Goal: Task Accomplishment & Management: Use online tool/utility

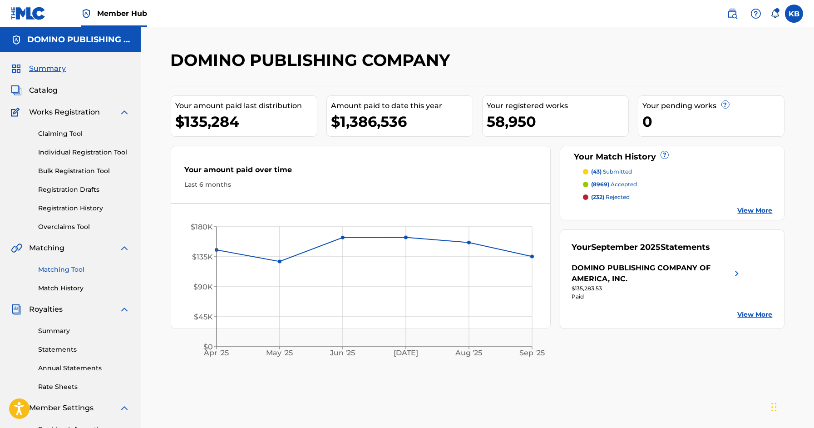
click at [64, 268] on link "Matching Tool" at bounding box center [84, 270] width 92 height 10
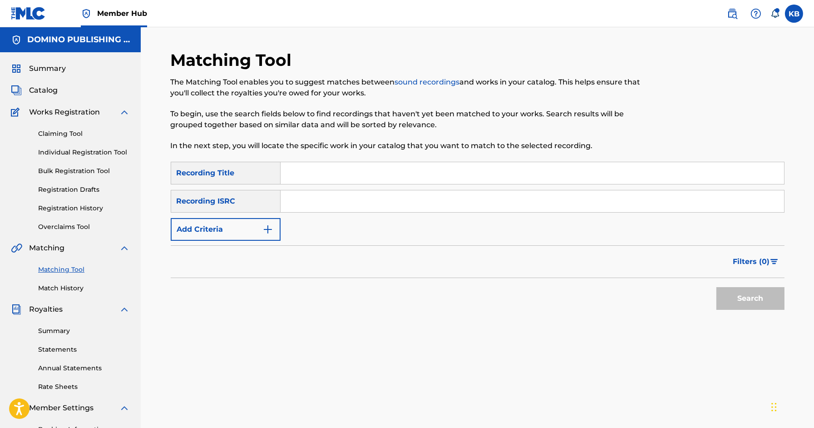
click at [336, 170] on input "Search Form" at bounding box center [533, 173] width 504 height 22
paste input "TELL YER MAMA (JULIAN/HARRIS/JONES)"
type input "TELL YER MAMA"
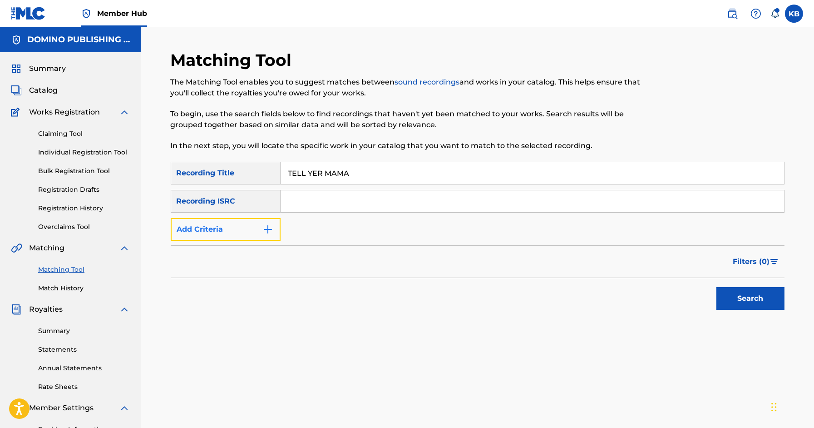
click at [258, 225] on button "Add Criteria" at bounding box center [226, 229] width 110 height 23
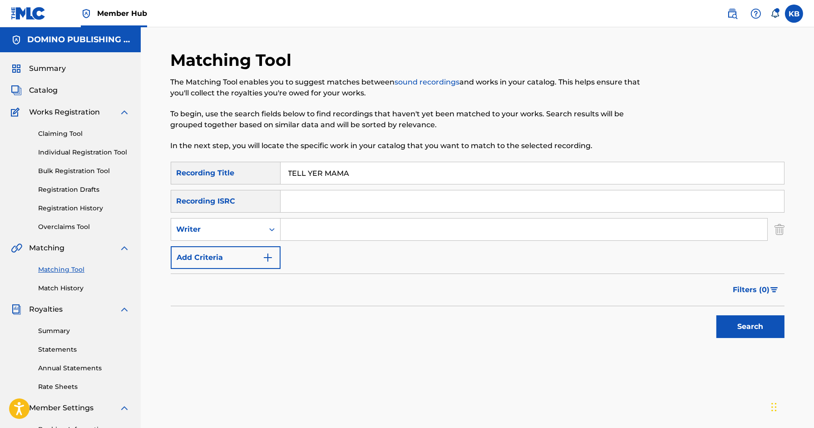
click at [330, 239] on input "Search Form" at bounding box center [524, 229] width 487 height 22
paste input "TELL YER MAMA (JULIAN/HARRIS/JONES)"
type input "JULIAN/HARRIS/JONES"
click at [717, 315] on button "Search" at bounding box center [751, 326] width 68 height 23
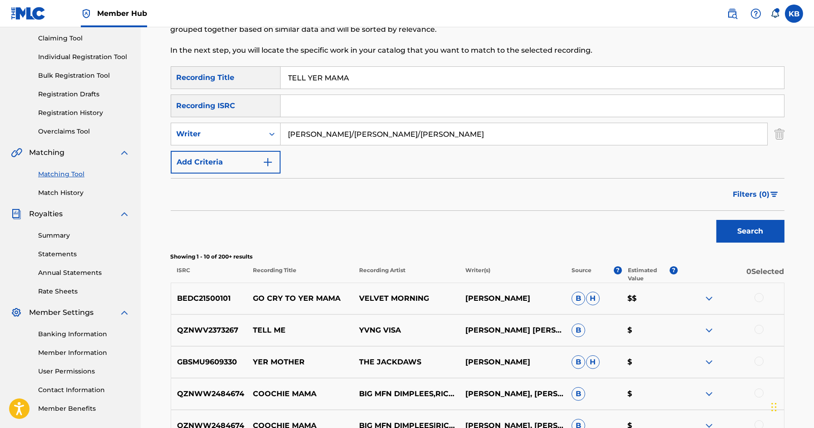
scroll to position [85, 0]
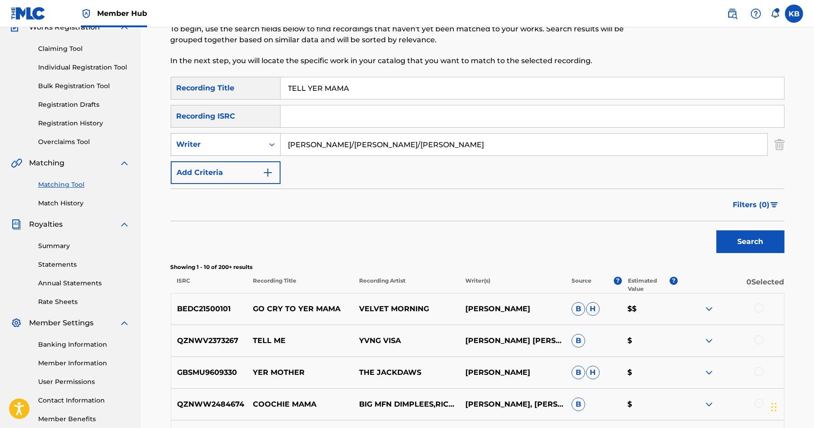
click at [197, 147] on div "Writer" at bounding box center [218, 144] width 82 height 11
click at [202, 170] on div "Recording Artist" at bounding box center [225, 167] width 109 height 23
click at [332, 153] on input "Search Form" at bounding box center [524, 145] width 487 height 22
click at [717, 230] on button "Search" at bounding box center [751, 241] width 68 height 23
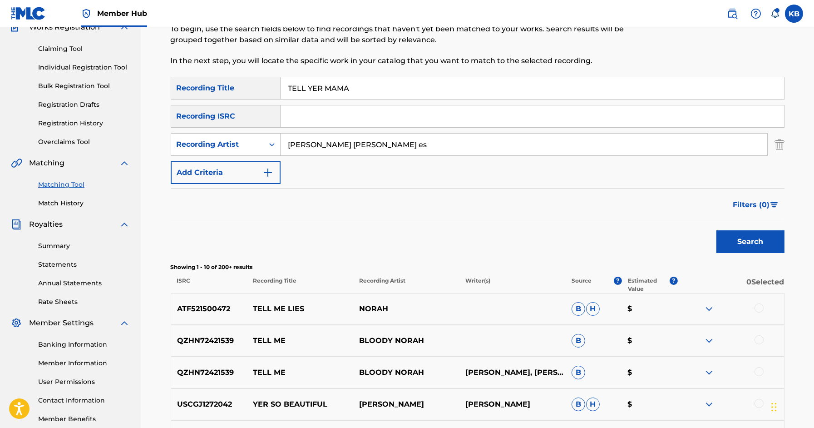
click at [327, 145] on input "norah jon es" at bounding box center [524, 145] width 487 height 22
type input "norah jones"
click at [717, 230] on button "Search" at bounding box center [751, 241] width 68 height 23
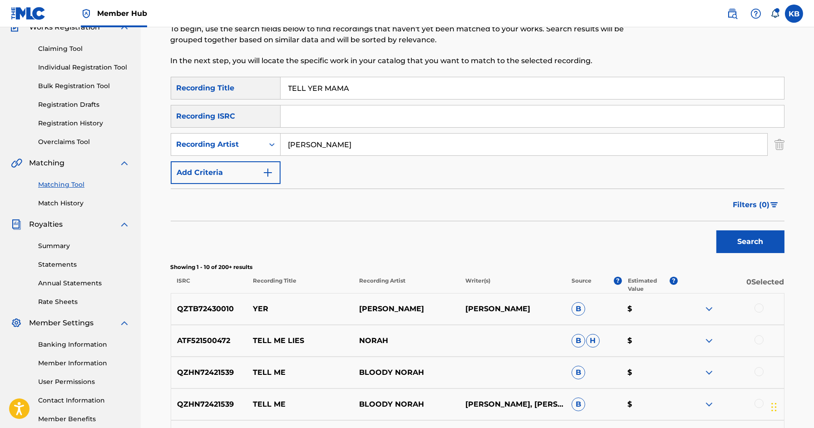
click at [577, 90] on input "TELL YER MAMA" at bounding box center [533, 88] width 504 height 22
paste input "HE BEIGENESS (CAREY/TEMPEST)"
type input "THE BEIGENESS"
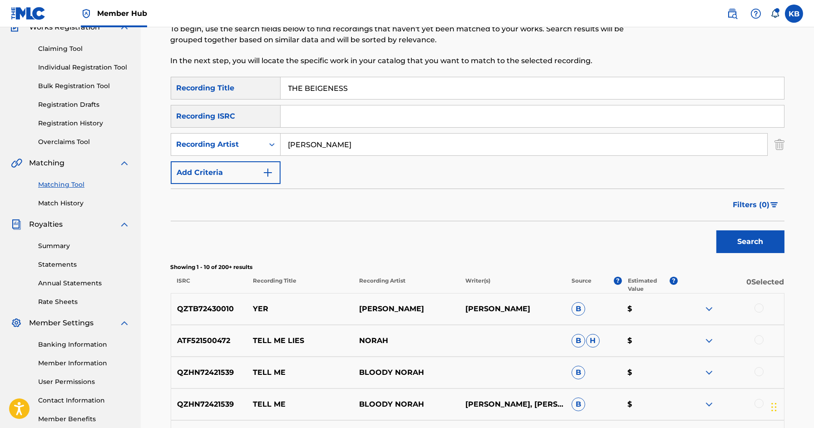
drag, startPoint x: 351, startPoint y: 144, endPoint x: 351, endPoint y: 108, distance: 36.8
click at [351, 108] on div "SearchWithCriteriab7d316b8-a40a-4799-91fa-2e903095e9bb Recording Title THE BEIG…" at bounding box center [478, 130] width 614 height 107
click at [717, 230] on button "Search" at bounding box center [751, 241] width 68 height 23
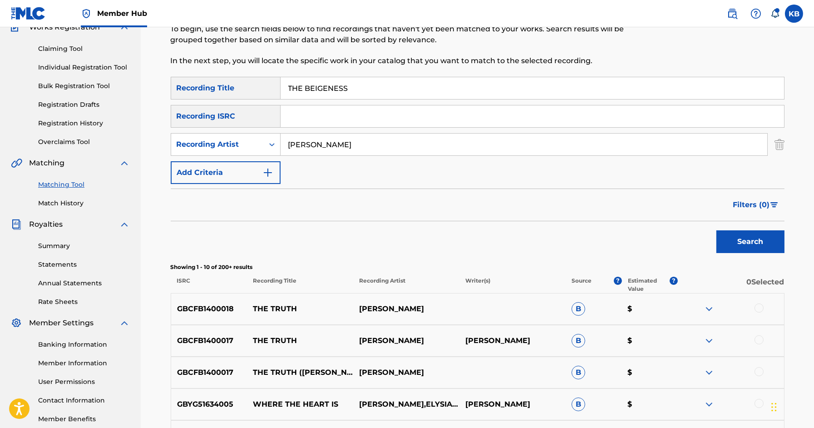
click at [423, 144] on input "kae tempest" at bounding box center [524, 145] width 487 height 22
paste input "THE BEIGENESS (CAREY/TEMPEST)"
type input "CAREY/TEMPEST"
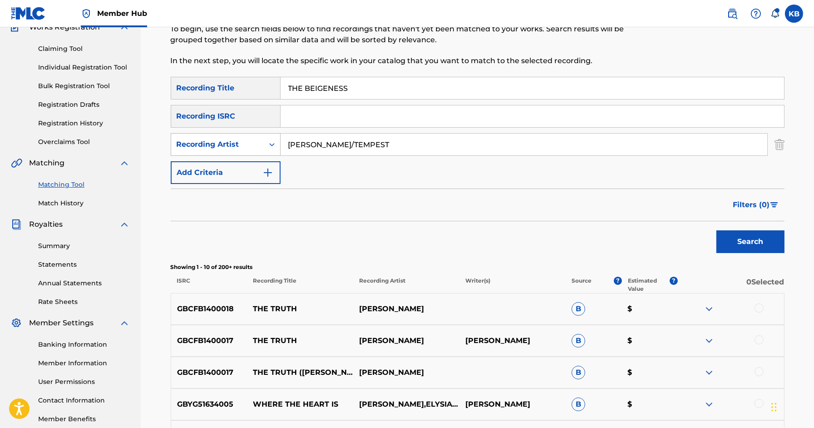
click at [233, 147] on div "Recording Artist" at bounding box center [218, 144] width 82 height 11
click at [230, 166] on div "Writer" at bounding box center [225, 167] width 109 height 23
click at [319, 140] on input "Search Form" at bounding box center [524, 145] width 487 height 22
paste input "THE BEIGENESS (CAREY/TEMPEST)"
type input "CAREY/TEMPEST"
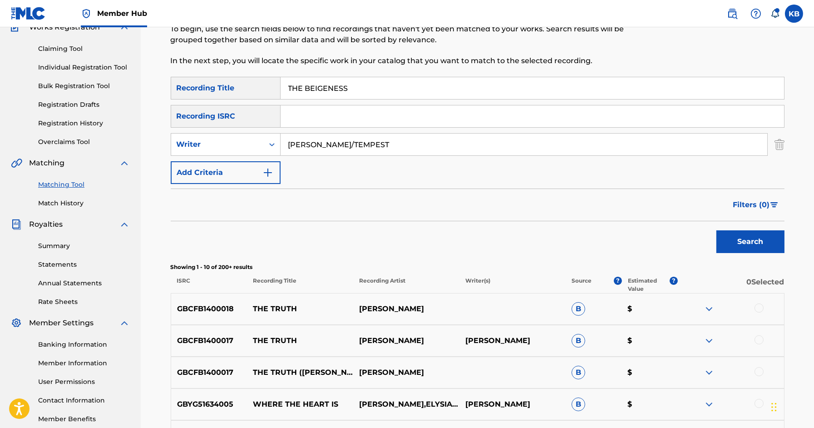
click at [717, 230] on button "Search" at bounding box center [751, 241] width 68 height 23
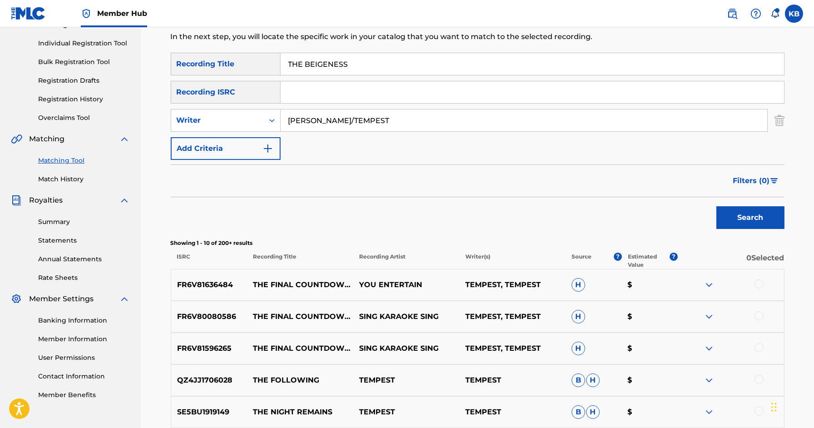
scroll to position [121, 0]
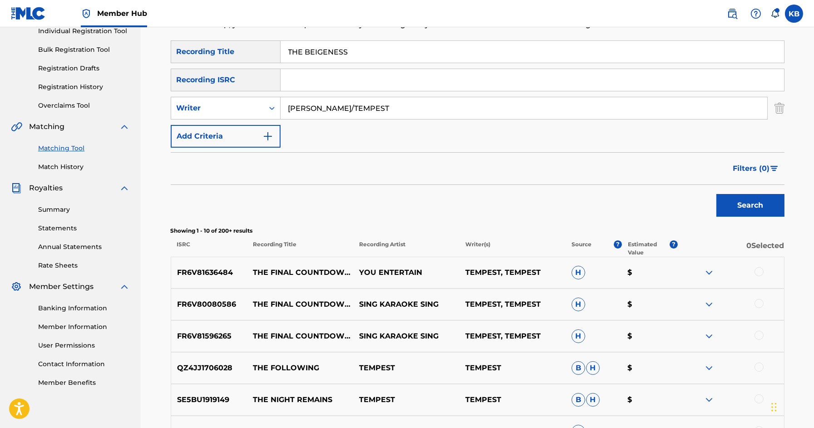
click at [590, 57] on input "THE BEIGENESS" at bounding box center [533, 52] width 504 height 22
paste input "BLACK ELISE ([PERSON_NAME])"
type input "BLACK ELISE"
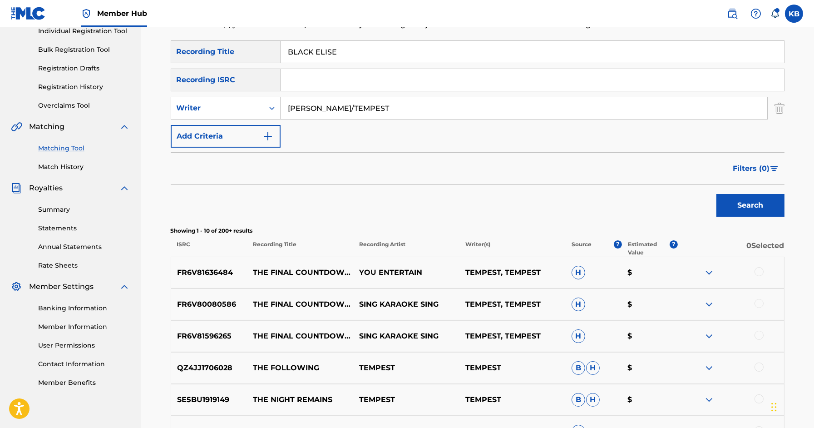
click at [379, 114] on input "CAREY/TEMPEST" at bounding box center [524, 108] width 487 height 22
paste input "BLACK ELISE ([PERSON_NAME])"
type input "WHITING"
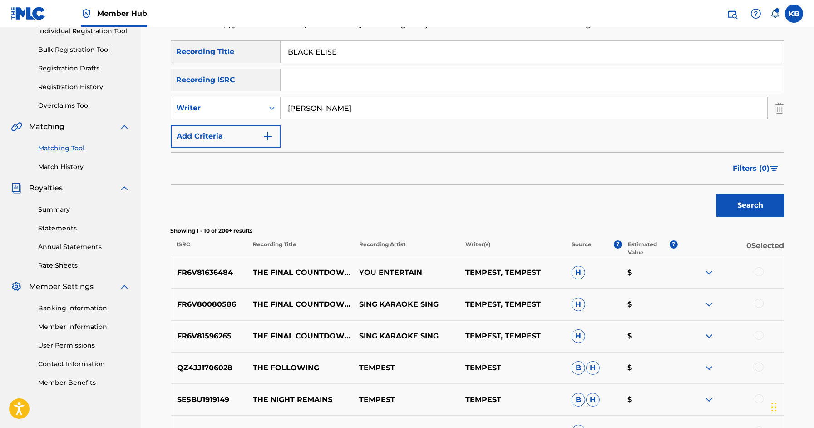
click at [717, 194] on button "Search" at bounding box center [751, 205] width 68 height 23
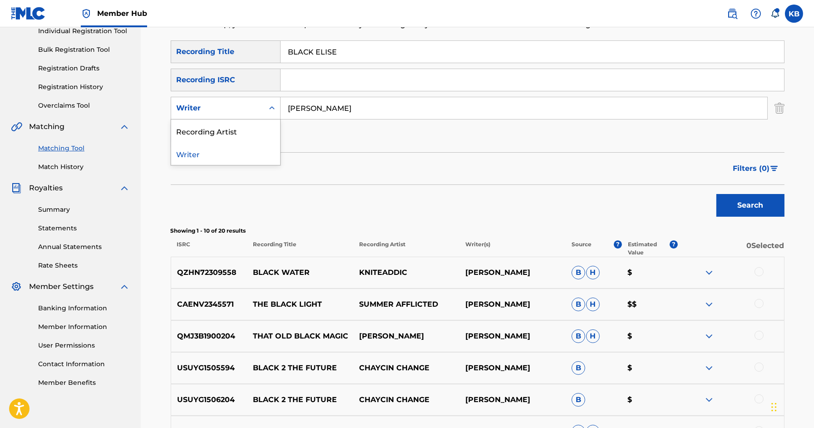
click at [243, 107] on div "Writer" at bounding box center [218, 108] width 82 height 11
click at [234, 128] on div "Recording Artist" at bounding box center [225, 130] width 109 height 23
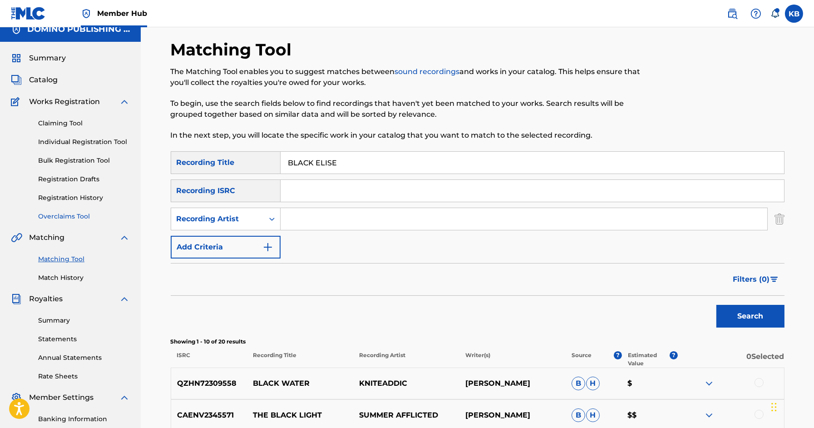
scroll to position [3, 0]
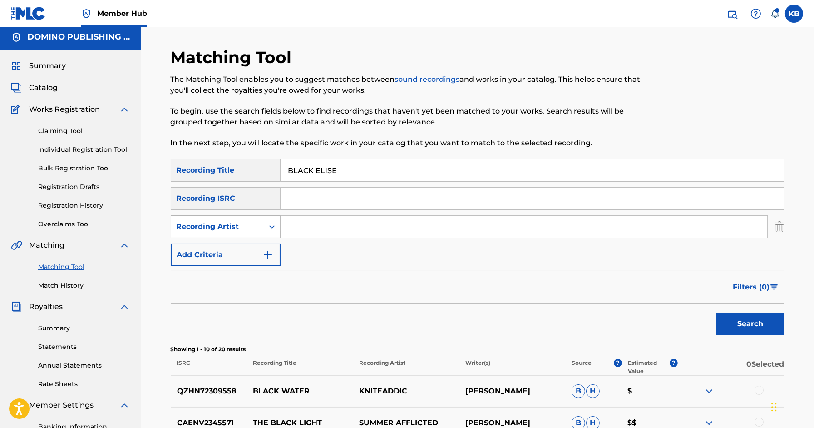
click at [250, 225] on div "Recording Artist" at bounding box center [218, 226] width 82 height 11
click at [236, 248] on div "Writer" at bounding box center [225, 249] width 109 height 23
click at [321, 227] on input "Search Form" at bounding box center [524, 227] width 487 height 22
type input "anthony whiting"
click at [717, 312] on button "Search" at bounding box center [751, 323] width 68 height 23
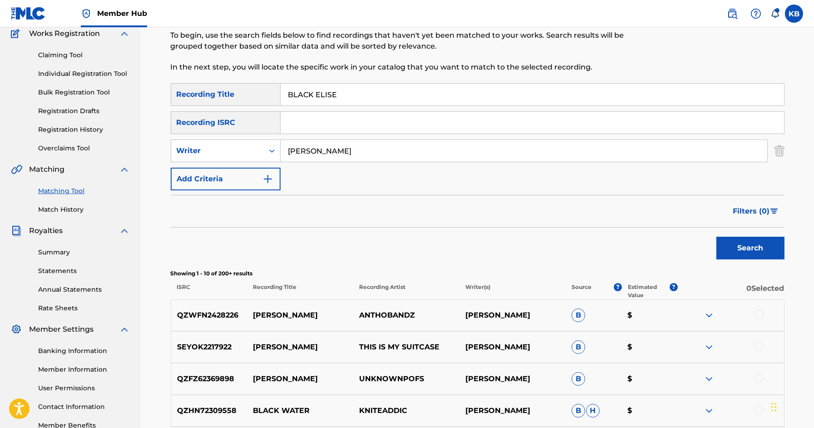
scroll to position [85, 0]
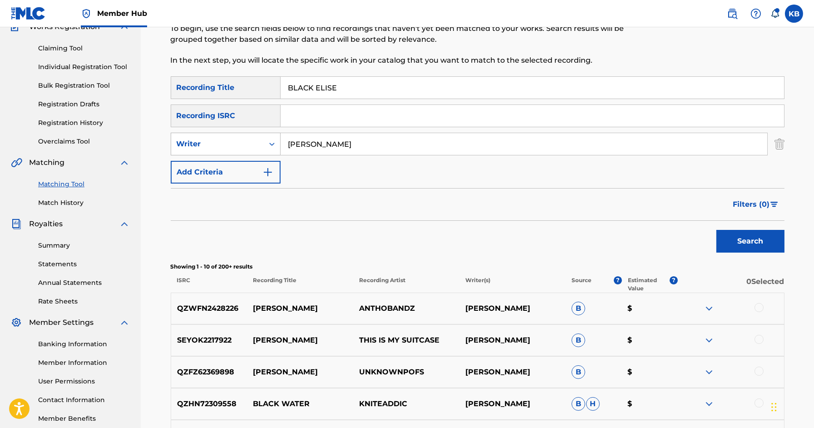
click at [256, 143] on div "Writer" at bounding box center [218, 144] width 82 height 11
click at [241, 162] on div "Recording Artist" at bounding box center [225, 166] width 109 height 23
click at [312, 153] on input "Search Form" at bounding box center [524, 144] width 487 height 22
type input "anthony WHITING"
click at [752, 236] on button "Search" at bounding box center [751, 241] width 68 height 23
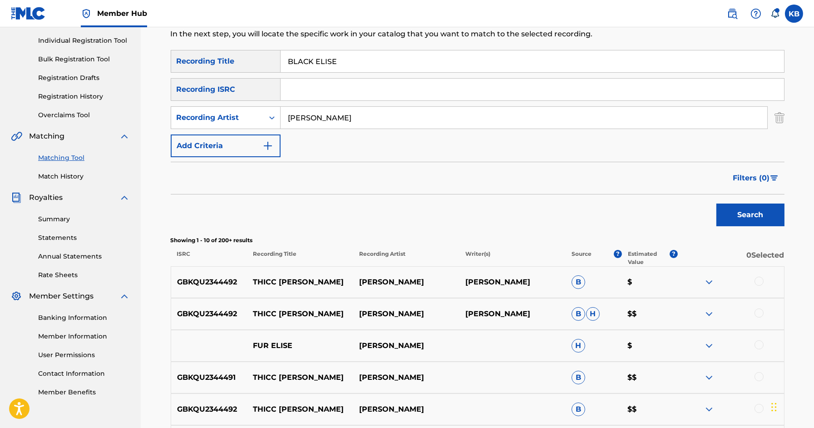
scroll to position [0, 0]
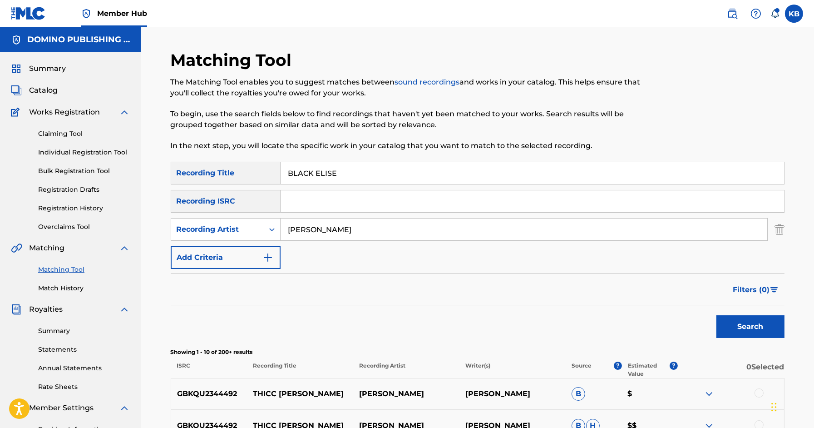
click at [575, 178] on input "BLACK ELISE" at bounding box center [533, 173] width 504 height 22
paste input "LET ME FOLLOW (LOTT)"
type input "LET ME FOLLOW"
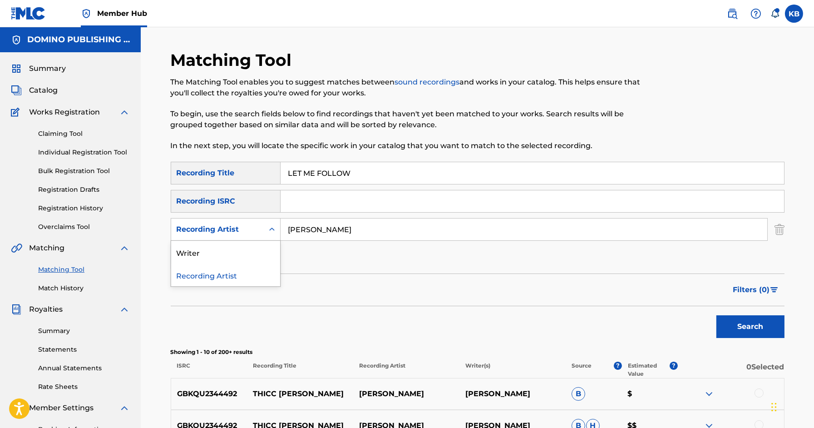
click at [242, 237] on div "Recording Artist" at bounding box center [217, 229] width 93 height 17
click at [243, 248] on div "Writer" at bounding box center [225, 252] width 109 height 23
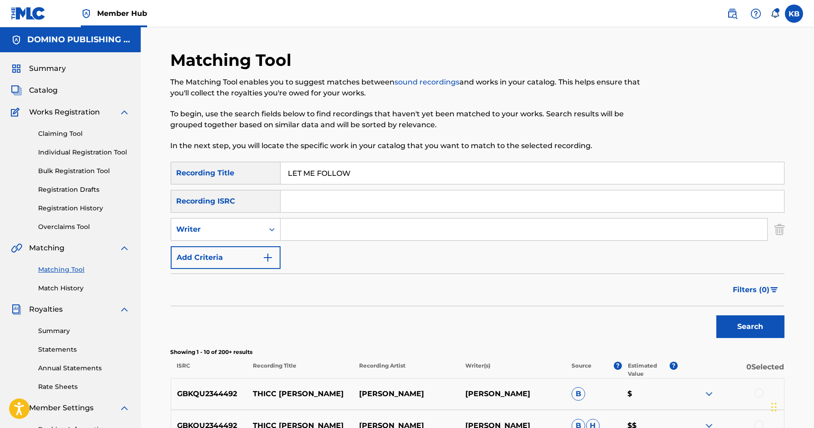
click at [325, 233] on input "Search Form" at bounding box center [524, 229] width 487 height 22
type input "ryan lott"
click at [717, 315] on button "Search" at bounding box center [751, 326] width 68 height 23
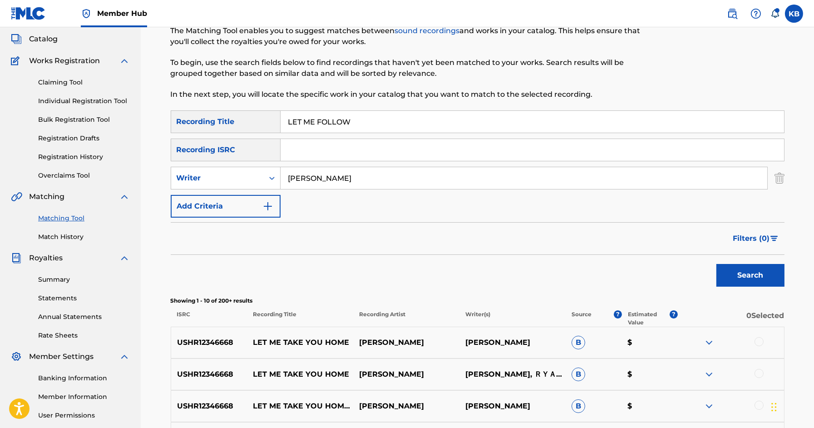
scroll to position [54, 0]
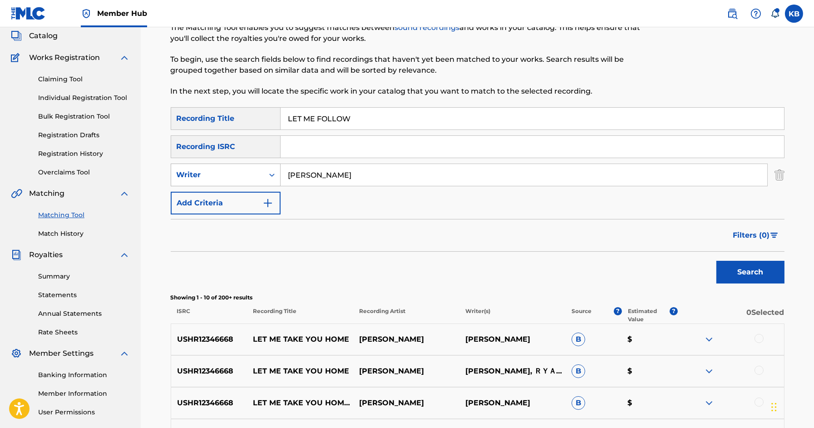
click at [250, 175] on div "Writer" at bounding box center [218, 174] width 82 height 11
click at [236, 202] on div "Recording Artist" at bounding box center [225, 197] width 109 height 23
click at [352, 174] on input "Search Form" at bounding box center [524, 175] width 487 height 22
type input "son lux"
click at [717, 261] on button "Search" at bounding box center [751, 272] width 68 height 23
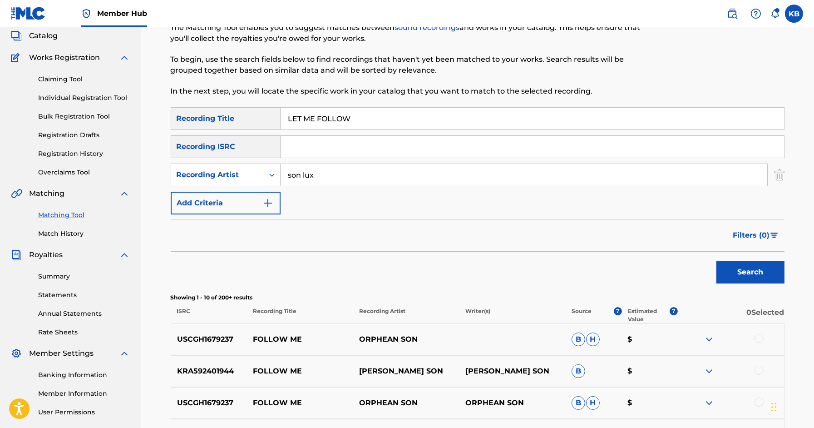
scroll to position [64, 0]
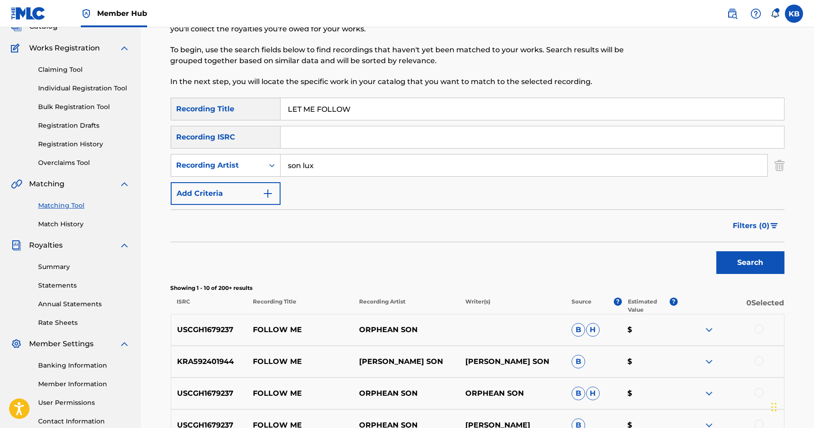
click at [520, 113] on input "LET ME FOLLOW" at bounding box center [533, 109] width 504 height 22
paste input "PUSHING ON (BAYSTON/FITZGERALD)"
type input "PUSHING ON"
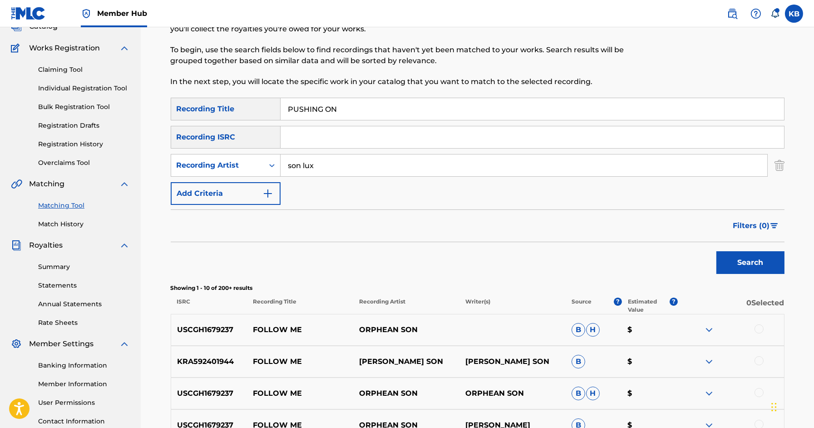
drag, startPoint x: 329, startPoint y: 172, endPoint x: 329, endPoint y: 128, distance: 43.6
click at [329, 128] on div "SearchWithCriteriab7d316b8-a40a-4799-91fa-2e903095e9bb Recording Title PUSHING …" at bounding box center [478, 151] width 614 height 107
paste input "PUSHING ON (BAYSTON/FITZGERALD)"
click at [717, 251] on button "Search" at bounding box center [751, 262] width 68 height 23
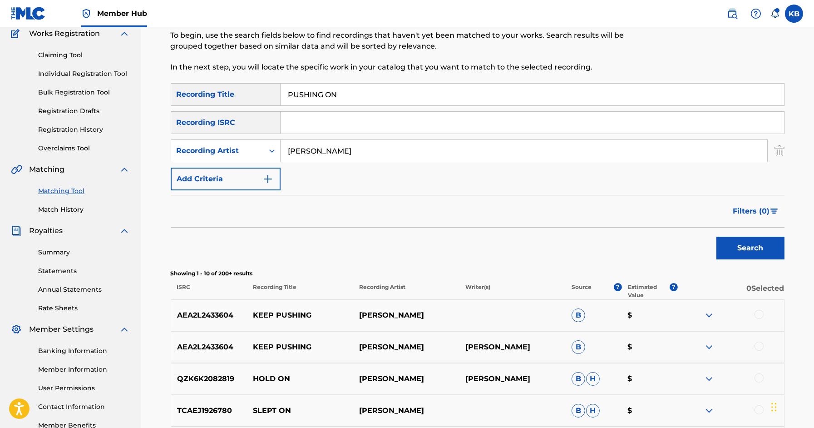
scroll to position [80, 0]
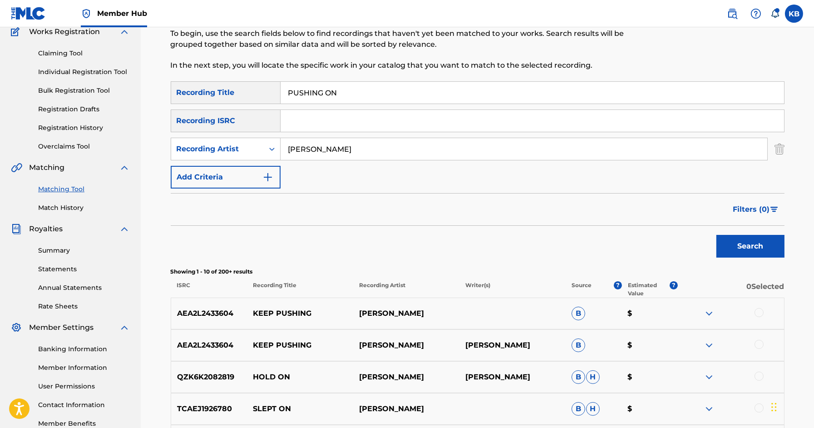
click at [717, 235] on button "Search" at bounding box center [751, 246] width 68 height 23
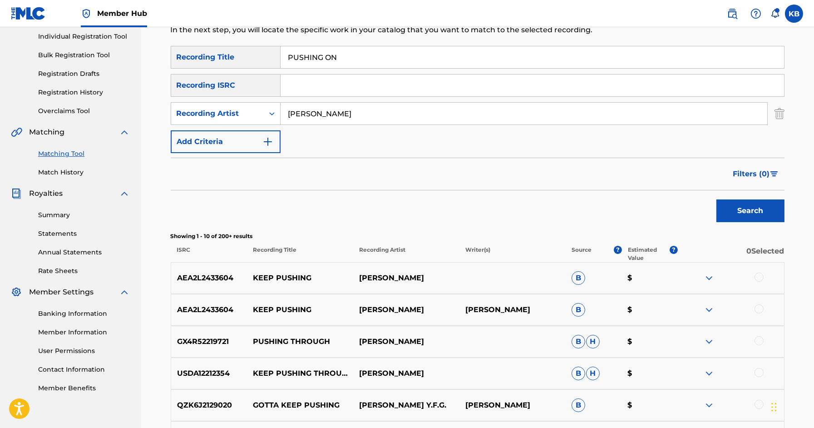
scroll to position [123, 0]
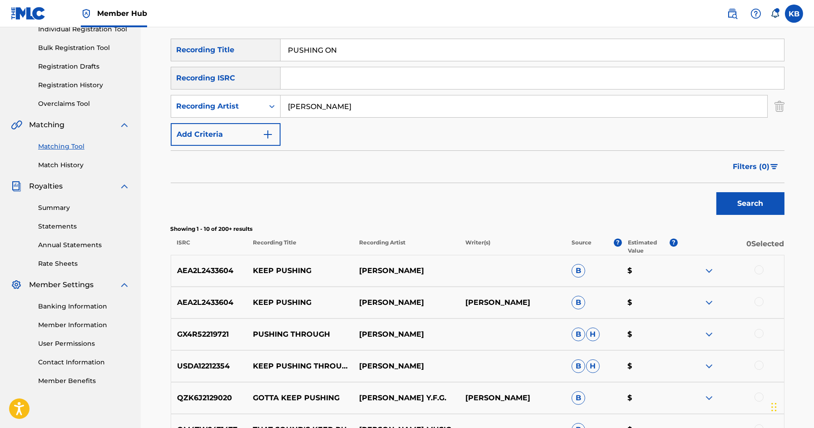
click at [391, 106] on input "george FITZGERALD" at bounding box center [524, 106] width 487 height 22
click at [717, 192] on button "Search" at bounding box center [751, 203] width 68 height 23
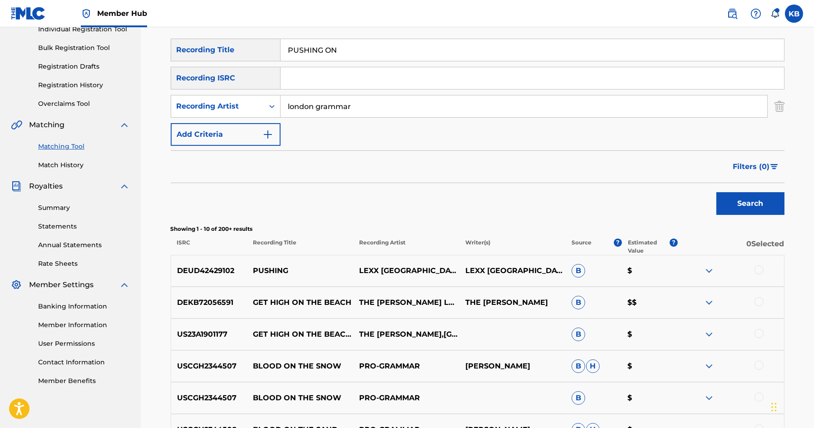
click at [391, 111] on input "london grammar" at bounding box center [524, 106] width 487 height 22
type input "boxed in"
click at [717, 192] on button "Search" at bounding box center [751, 203] width 68 height 23
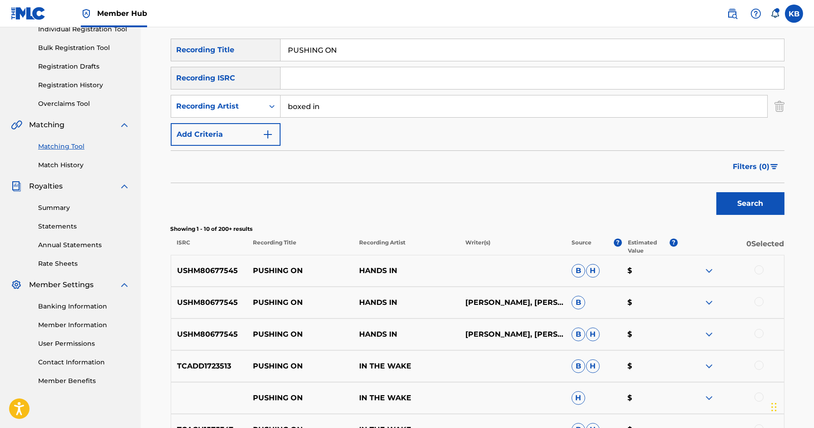
click at [442, 52] on input "PUSHING ON" at bounding box center [533, 50] width 504 height 22
paste input "FOUR TEETH (ESTILL/PHILLIPS/STARKS)"
type input "FOUR TEETH"
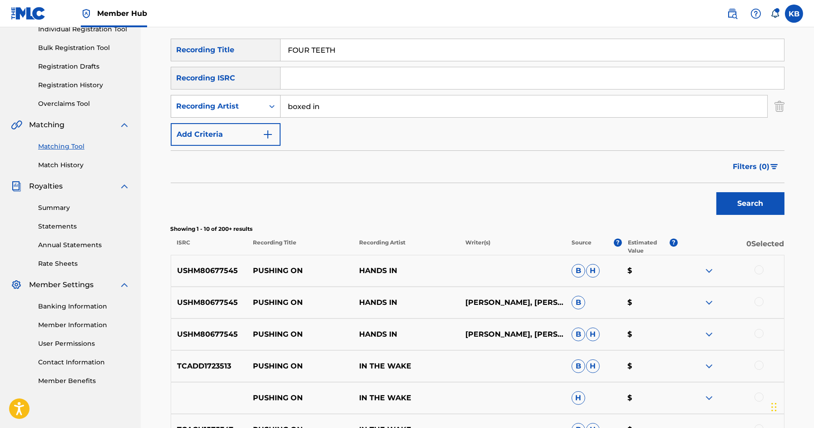
click at [253, 108] on div "Recording Artist" at bounding box center [218, 106] width 82 height 11
click at [247, 127] on div "Writer" at bounding box center [225, 129] width 109 height 23
click at [306, 108] on input "Search Form" at bounding box center [524, 106] width 487 height 22
paste input "FOUR TEETH (ESTILL/PHILLIPS/STARKS)"
type input "ESTILL/PHILLIPS/STARKS"
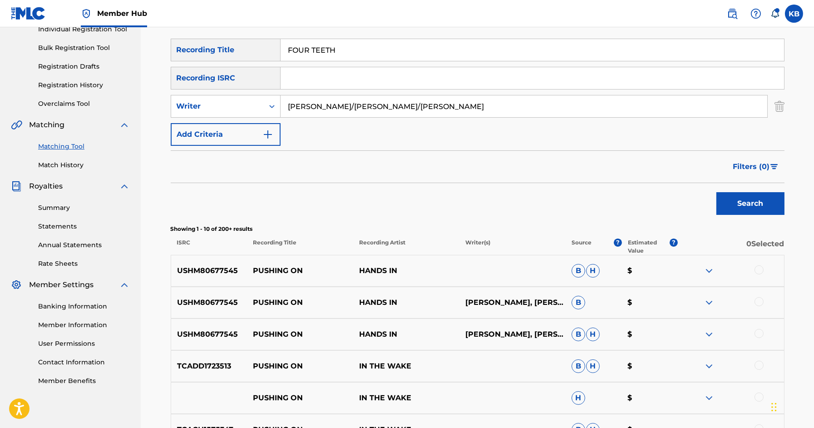
click at [717, 192] on button "Search" at bounding box center [751, 203] width 68 height 23
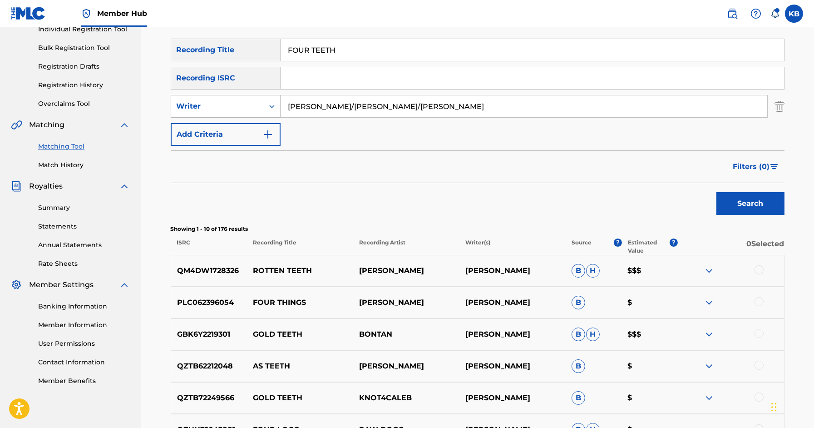
click at [231, 103] on div "Writer" at bounding box center [218, 106] width 82 height 11
click at [219, 128] on div "Recording Artist" at bounding box center [225, 129] width 109 height 23
click at [332, 103] on input "Search Form" at bounding box center [524, 106] width 487 height 22
type input "true widow"
click at [717, 192] on button "Search" at bounding box center [751, 203] width 68 height 23
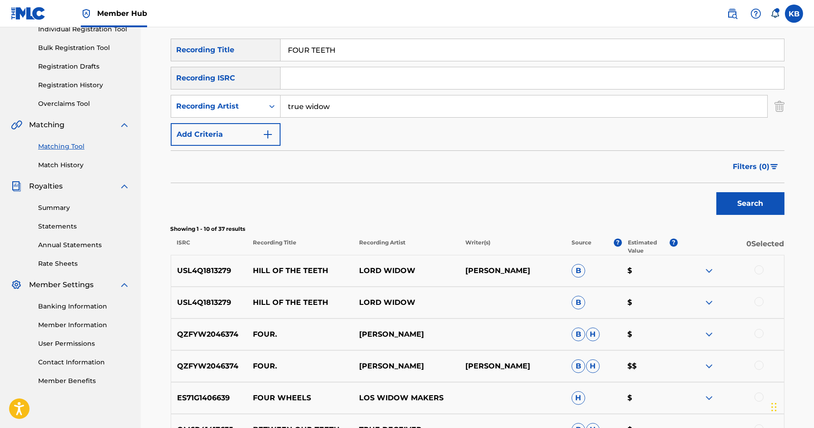
click at [453, 46] on input "FOUR TEETH" at bounding box center [533, 50] width 504 height 22
paste input "TASTE THE FLOOR (REID/REID)"
type input "TASTE THE FLOOR"
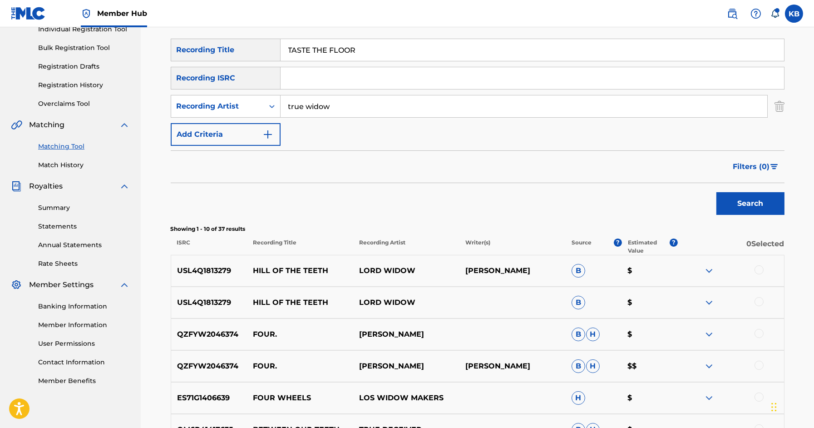
click at [325, 117] on input "true widow" at bounding box center [524, 106] width 487 height 22
type input "jesus and mary chain"
click at [717, 192] on button "Search" at bounding box center [751, 203] width 68 height 23
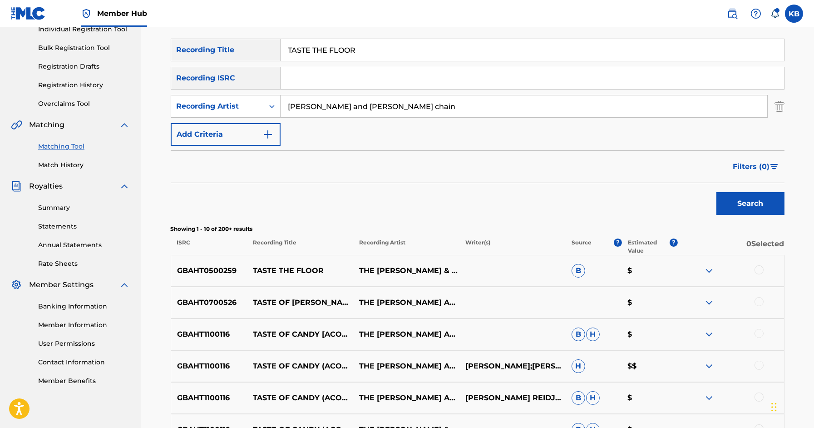
click at [762, 267] on div at bounding box center [759, 269] width 9 height 9
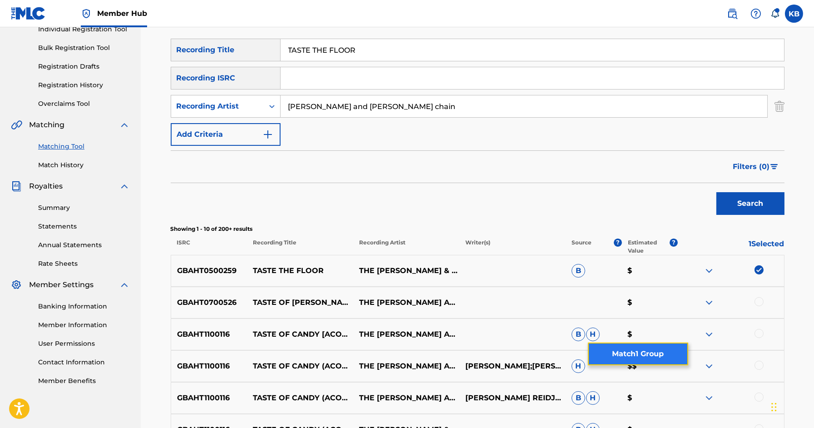
click at [647, 353] on button "Match 1 Group" at bounding box center [638, 353] width 100 height 23
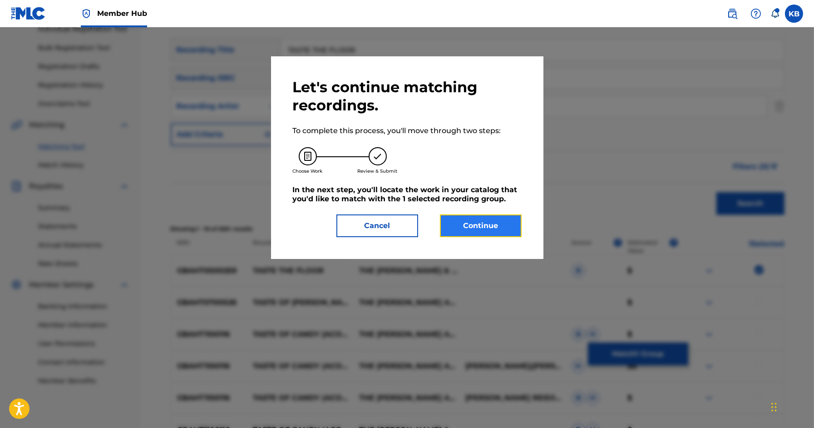
click at [495, 226] on button "Continue" at bounding box center [481, 225] width 82 height 23
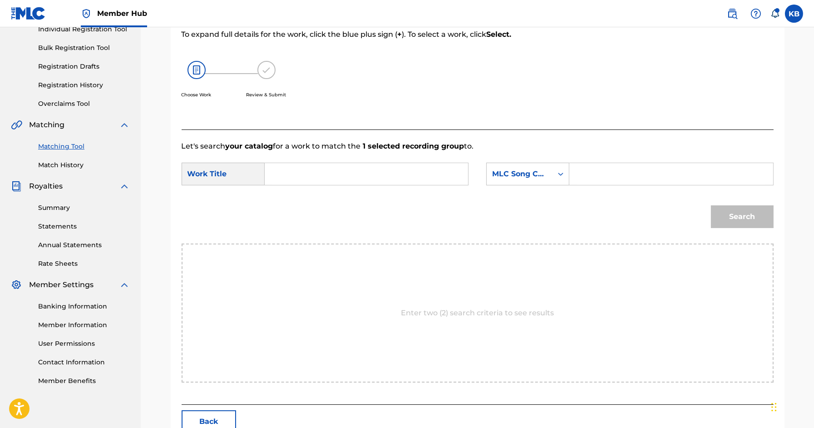
click at [403, 180] on input "Search Form" at bounding box center [366, 174] width 188 height 22
paste input "TASTE THE FLOOR (REID/REID)"
type input "TASTE THE FLOOR"
click at [516, 179] on div "MLC Song Code" at bounding box center [520, 173] width 66 height 17
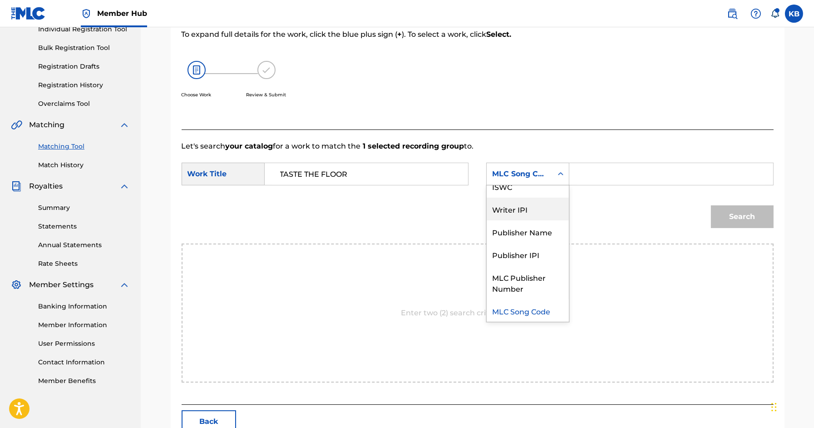
scroll to position [0, 0]
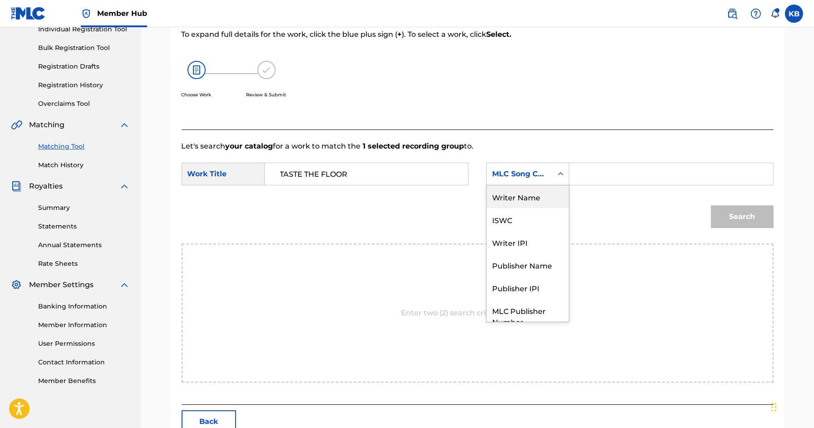
click at [534, 189] on div "Writer Name" at bounding box center [528, 196] width 82 height 23
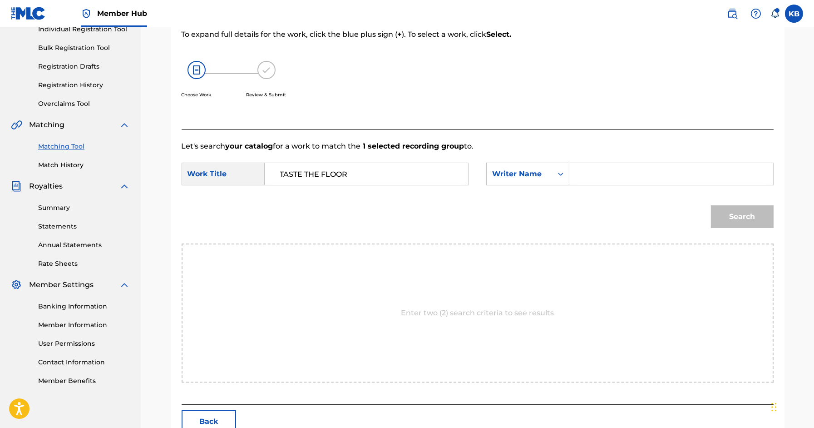
click at [583, 177] on input "Search Form" at bounding box center [671, 174] width 188 height 22
paste input "TASTE THE FLOOR (REID/REID)"
type input "REID"
click at [711, 205] on button "Search" at bounding box center [742, 216] width 63 height 23
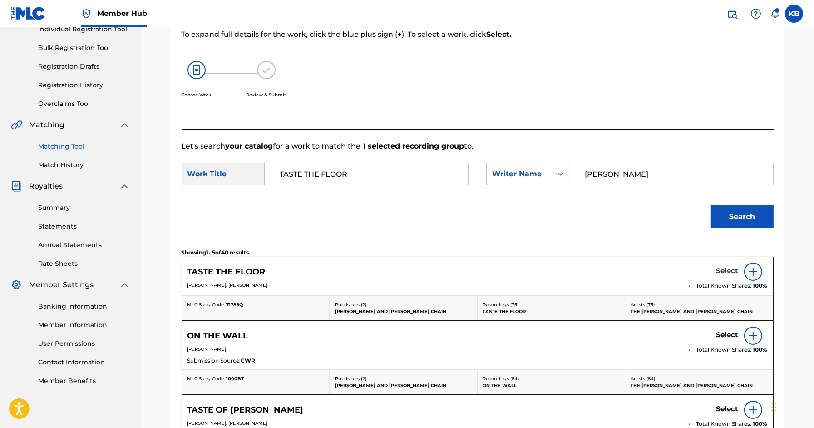
click at [724, 267] on h5 "Select" at bounding box center [728, 271] width 22 height 9
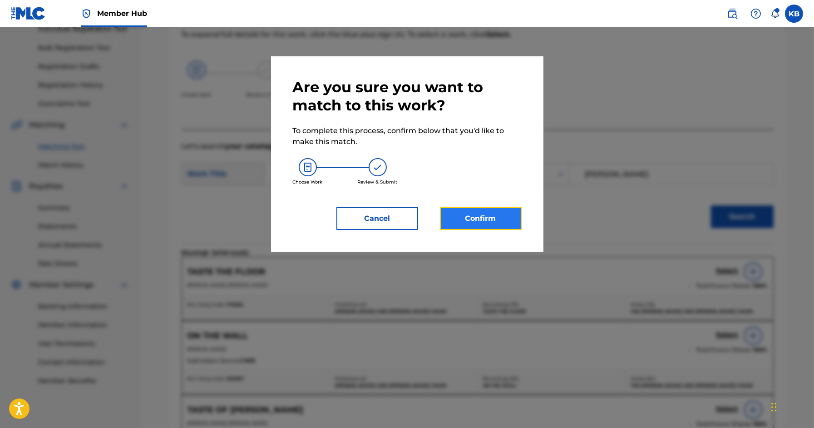
click at [449, 222] on button "Confirm" at bounding box center [481, 218] width 82 height 23
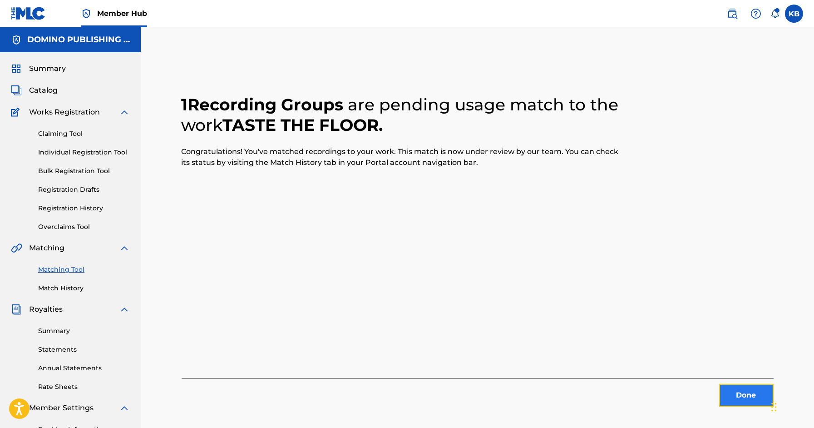
click at [749, 392] on button "Done" at bounding box center [746, 395] width 54 height 23
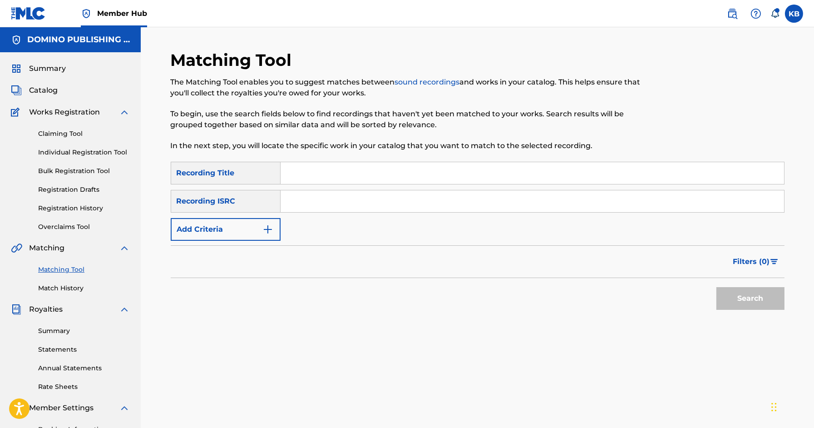
click at [543, 170] on input "Search Form" at bounding box center [533, 173] width 504 height 22
paste input "CAGE OF BONES (LOTT)"
type input "CAGE OF BONES"
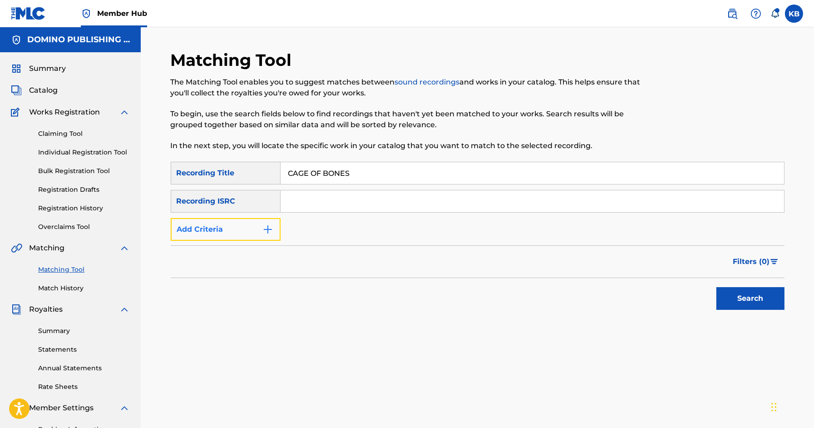
click at [233, 239] on button "Add Criteria" at bounding box center [226, 229] width 110 height 23
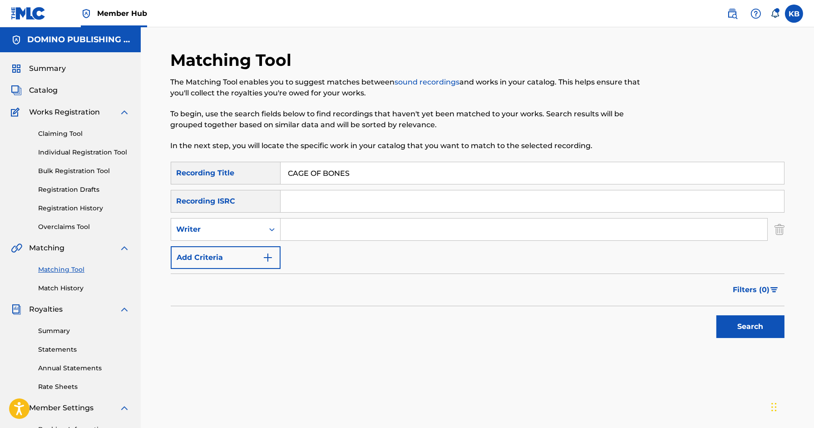
click at [329, 238] on input "Search Form" at bounding box center [524, 229] width 487 height 22
paste input "CAGE OF BONES (LOTT)"
type input "LOTT"
click at [717, 315] on button "Search" at bounding box center [751, 326] width 68 height 23
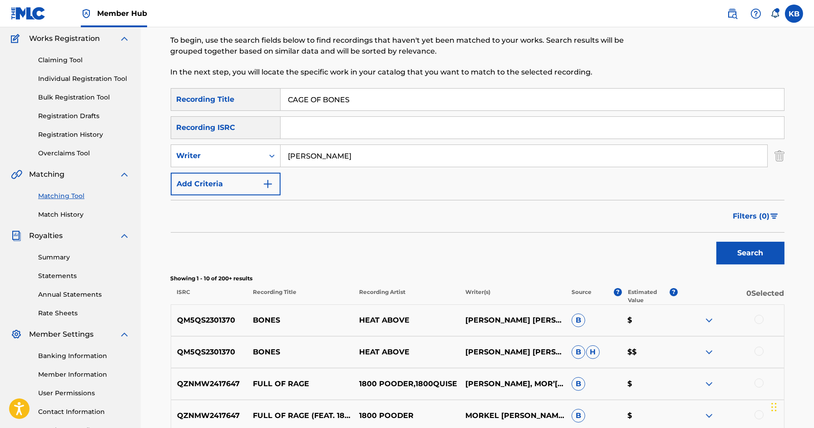
scroll to position [74, 0]
click at [256, 151] on div "Writer" at bounding box center [218, 155] width 82 height 11
click at [222, 183] on div "Recording Artist" at bounding box center [225, 178] width 109 height 23
click at [316, 158] on input "Search Form" at bounding box center [524, 155] width 487 height 22
type input "ryan lott"
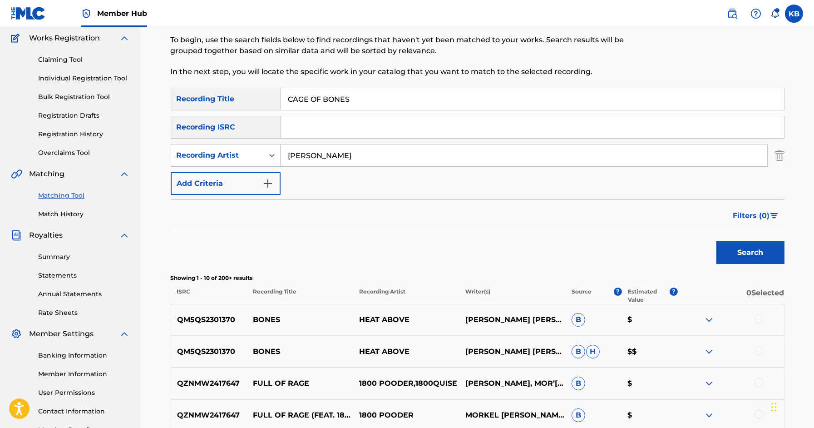
click at [717, 241] on button "Search" at bounding box center [751, 252] width 68 height 23
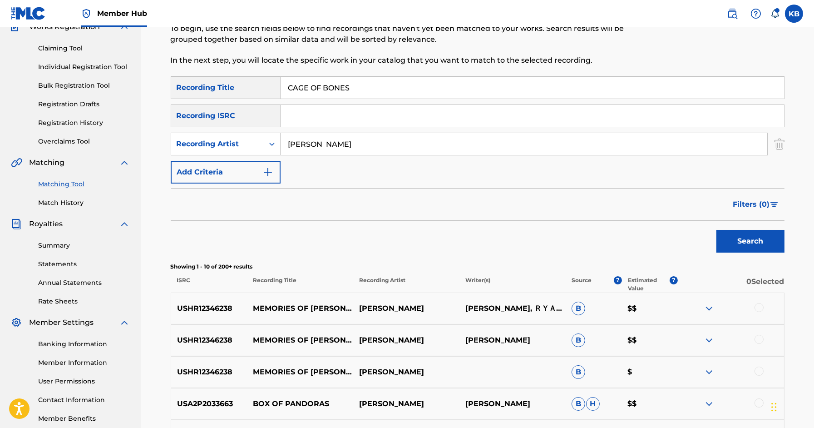
scroll to position [86, 0]
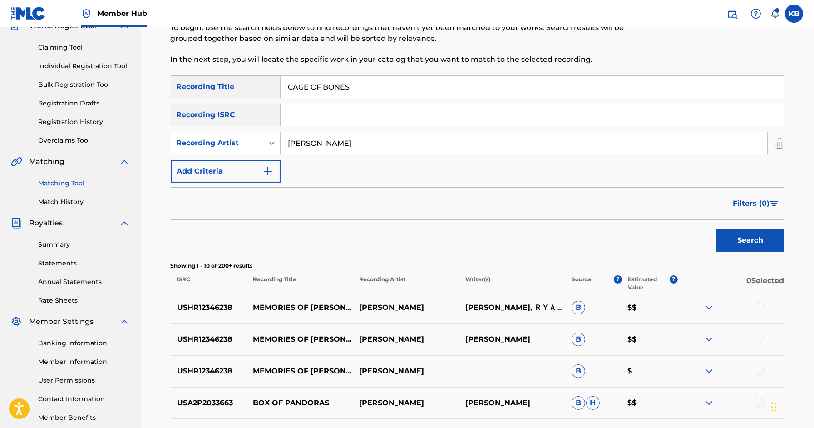
click at [544, 90] on input "CAGE OF BONES" at bounding box center [533, 87] width 504 height 22
paste input "HERE IT COMES AGAIN (BARCLAY/COOMBE/HUTCHINSON)"
type input "HERE IT COMES AGAIN"
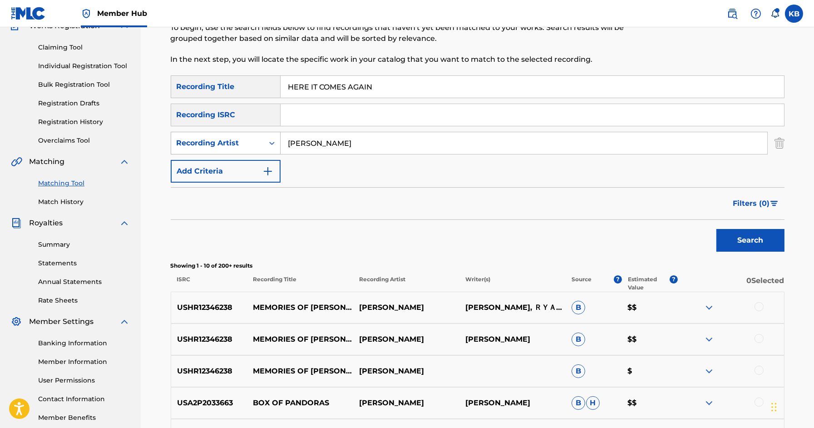
click at [239, 143] on div "Recording Artist" at bounding box center [218, 143] width 82 height 11
click at [229, 173] on div "Writer" at bounding box center [225, 165] width 109 height 23
click at [315, 145] on input "Search Form" at bounding box center [524, 143] width 487 height 22
paste input "HERE IT COMES AGAIN (BARCLAY/COOMBE/HUTCHINSON)"
type input "BARCLAY/COOMBE/HUTCHINSON"
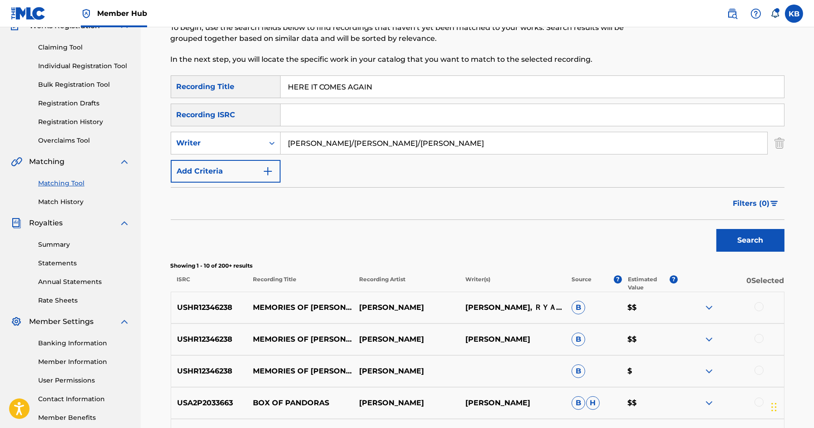
click at [717, 229] on button "Search" at bounding box center [751, 240] width 68 height 23
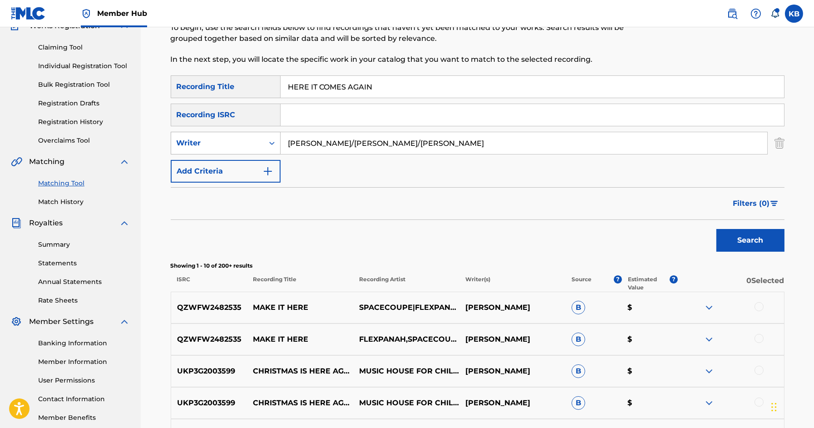
click at [238, 145] on div "Writer" at bounding box center [218, 143] width 82 height 11
click at [232, 161] on div "Recording Artist" at bounding box center [225, 165] width 109 height 23
click at [337, 143] on input "Search Form" at bounding box center [524, 143] width 487 height 22
click at [770, 251] on div "Search" at bounding box center [748, 238] width 73 height 36
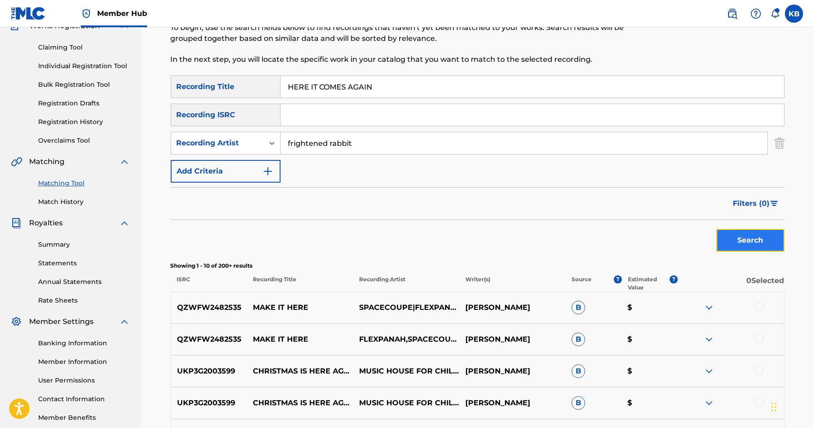
click at [748, 240] on button "Search" at bounding box center [751, 240] width 68 height 23
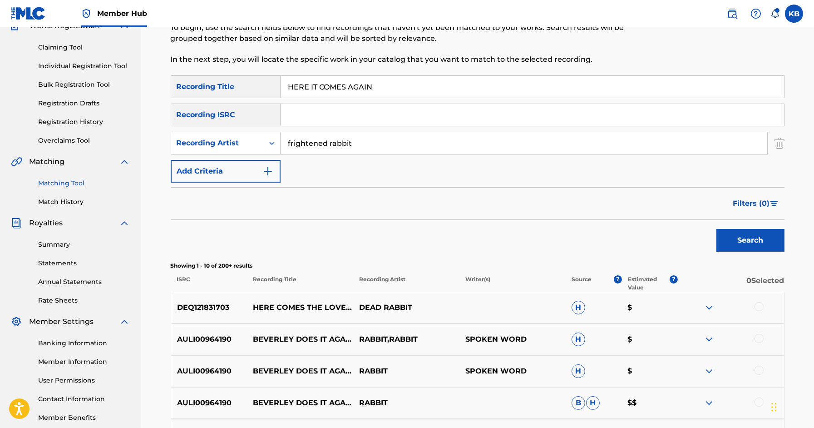
click at [390, 127] on div "SearchWithCriteriab7d316b8-a40a-4799-91fa-2e903095e9bb Recording Title HERE IT …" at bounding box center [478, 128] width 614 height 107
click at [373, 137] on input "frightened rabbit" at bounding box center [524, 143] width 487 height 22
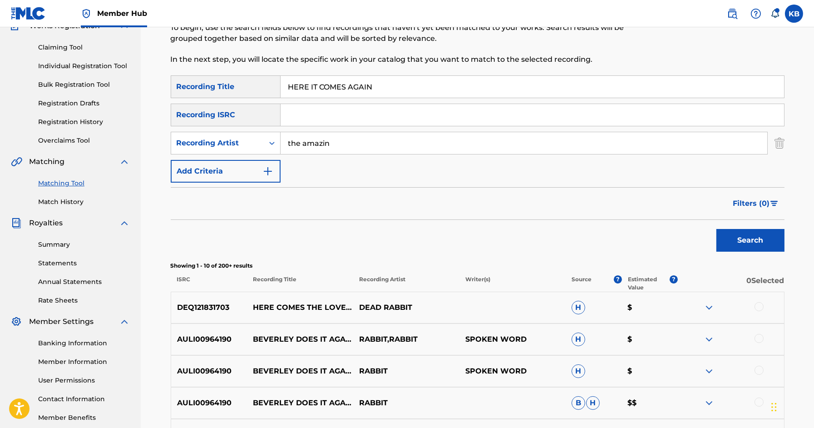
type input "the amazing snakeheads"
click at [730, 230] on button "Search" at bounding box center [751, 240] width 68 height 23
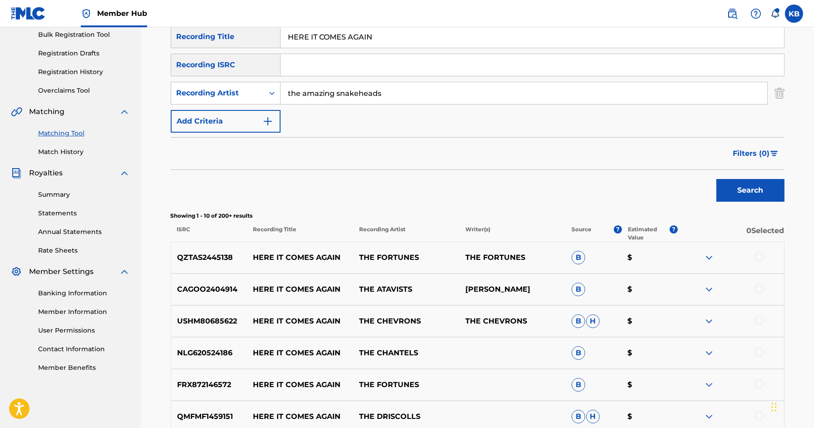
scroll to position [137, 0]
click at [427, 39] on input "HERE IT COMES AGAIN" at bounding box center [533, 36] width 504 height 22
paste input "QUICK CANAL (COX/SADIER)"
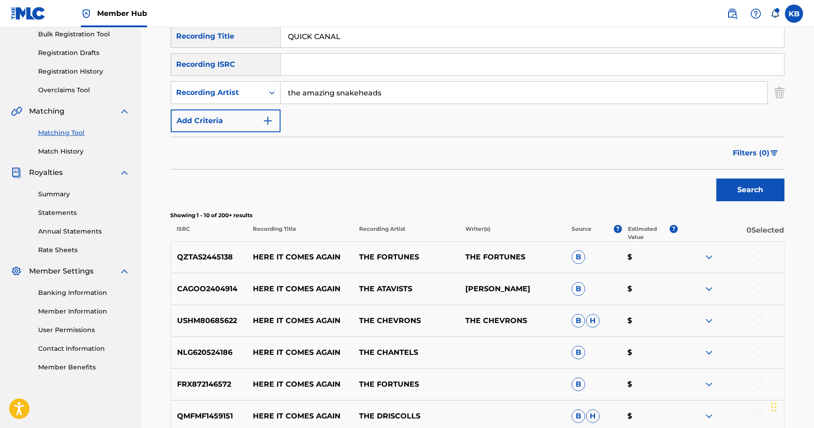
type input "QUICK CANAL"
click at [383, 100] on input "the amazing snakeheads" at bounding box center [524, 93] width 487 height 22
type input "atlas sound"
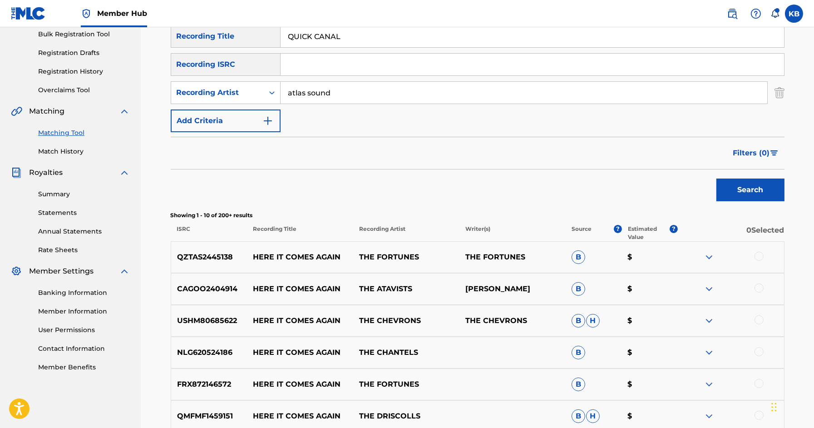
click at [717, 178] on button "Search" at bounding box center [751, 189] width 68 height 23
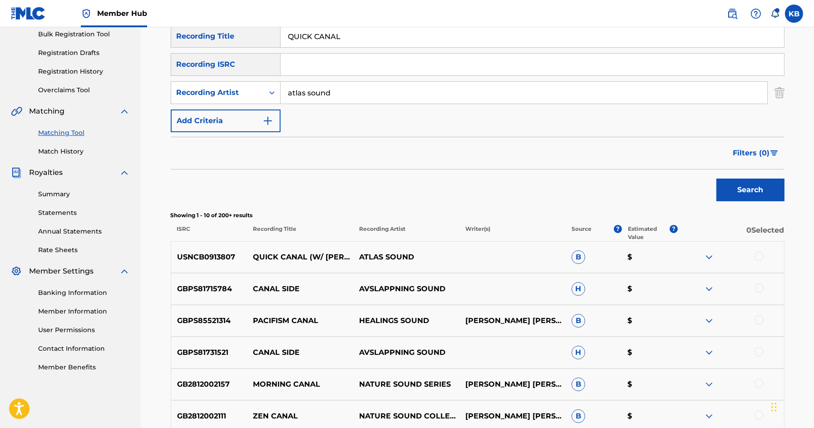
click at [755, 256] on div at bounding box center [759, 256] width 9 height 9
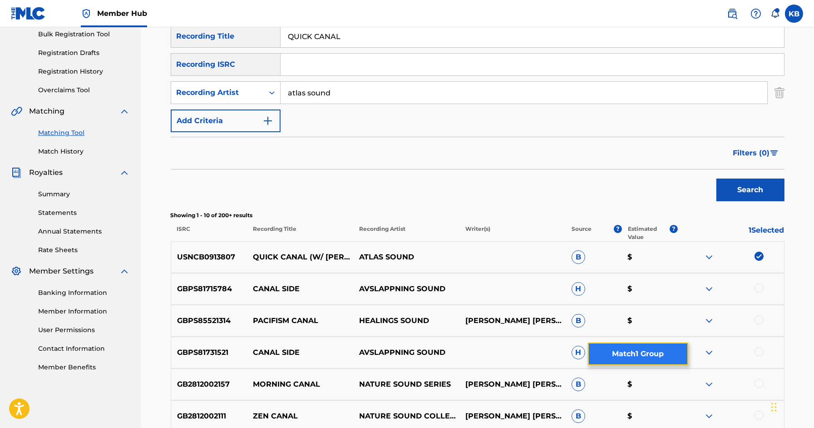
click at [608, 354] on button "Match 1 Group" at bounding box center [638, 353] width 100 height 23
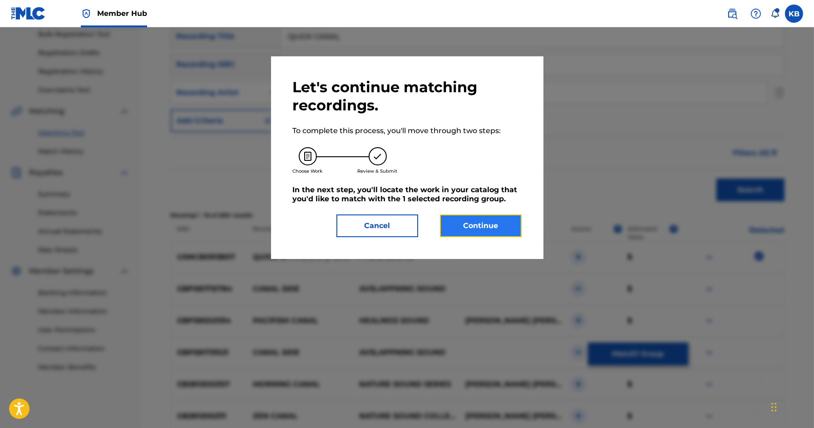
click at [482, 231] on button "Continue" at bounding box center [481, 225] width 82 height 23
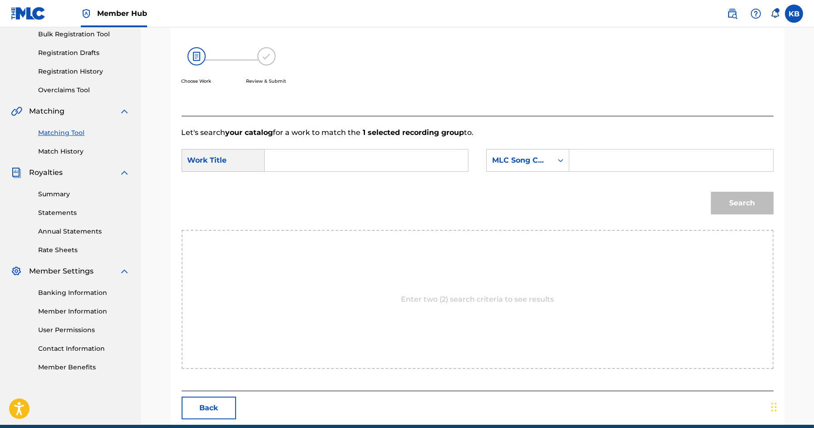
click at [386, 151] on input "Search Form" at bounding box center [366, 160] width 188 height 22
paste input "QUICK CANAL (COX/SADIER)"
type input "QUICK CANAL"
click at [515, 159] on div "MLC Song Code" at bounding box center [519, 160] width 55 height 11
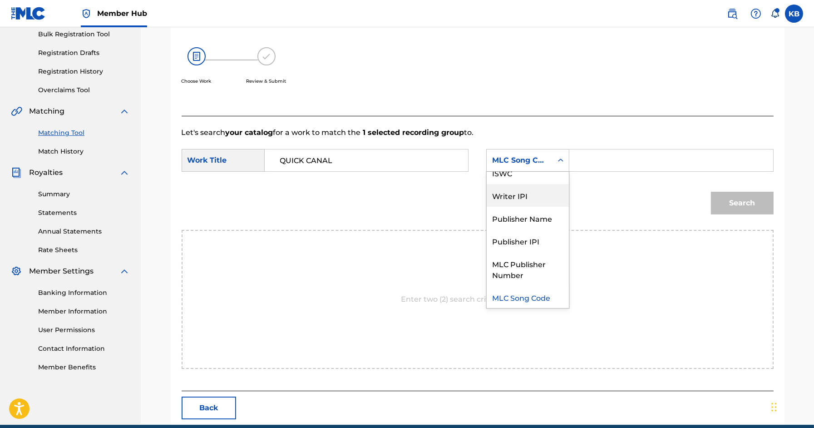
scroll to position [0, 0]
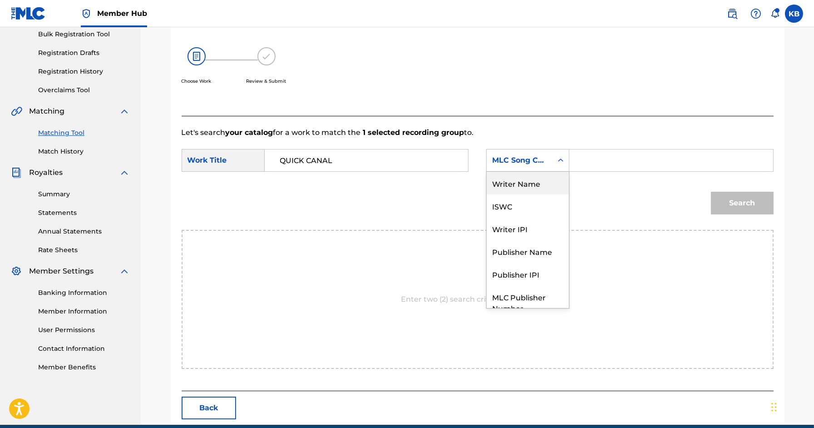
click at [526, 179] on div "Writer Name" at bounding box center [528, 183] width 82 height 23
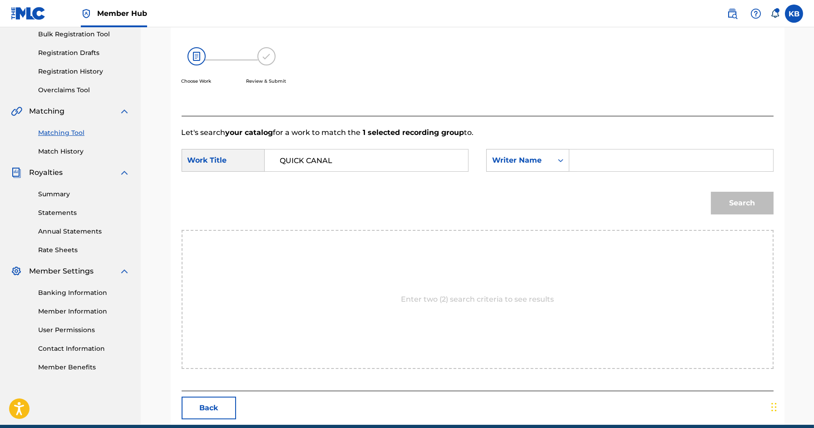
click at [597, 165] on input "Search Form" at bounding box center [671, 160] width 188 height 22
type input "sadier"
click at [711, 192] on button "Search" at bounding box center [742, 203] width 63 height 23
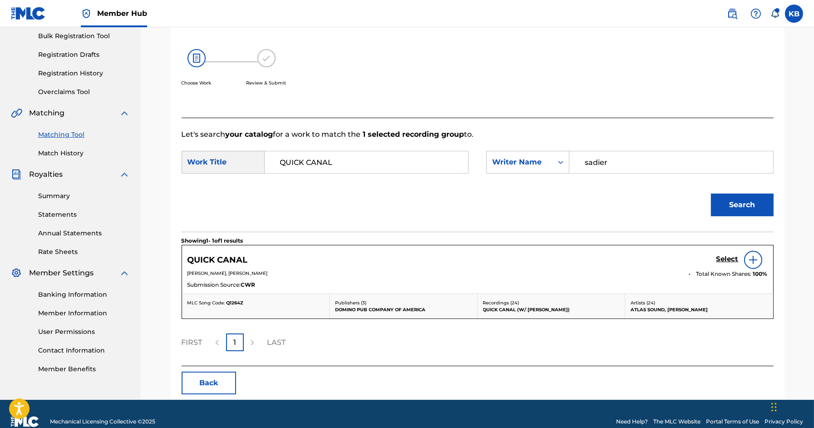
scroll to position [137, 0]
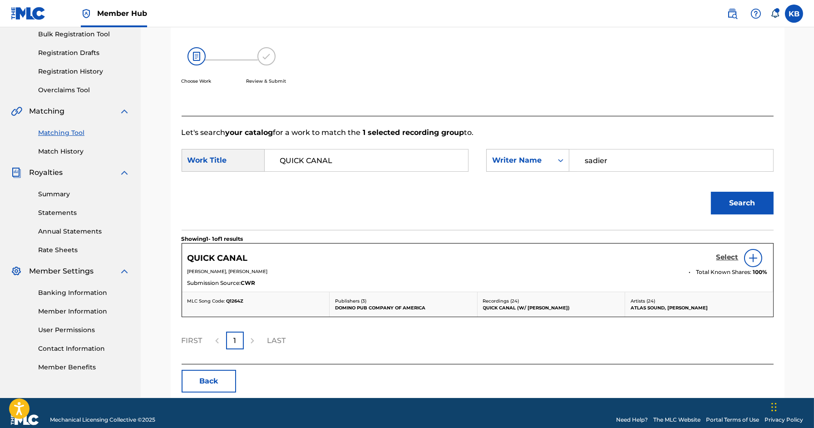
click at [727, 258] on h5 "Select" at bounding box center [728, 257] width 22 height 9
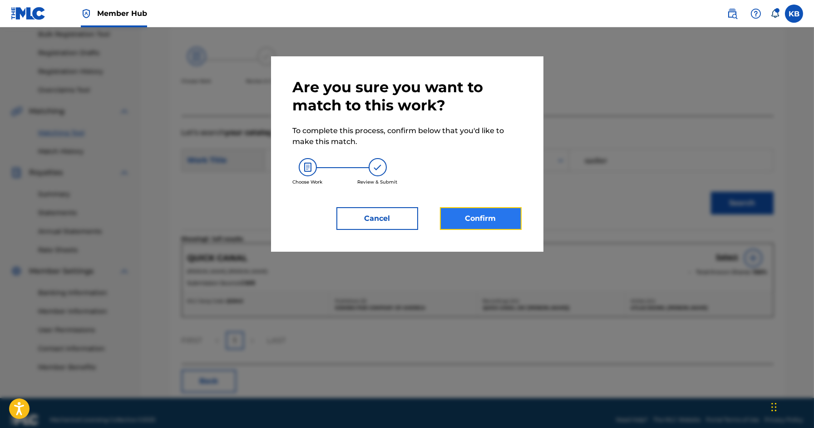
click at [456, 222] on button "Confirm" at bounding box center [481, 218] width 82 height 23
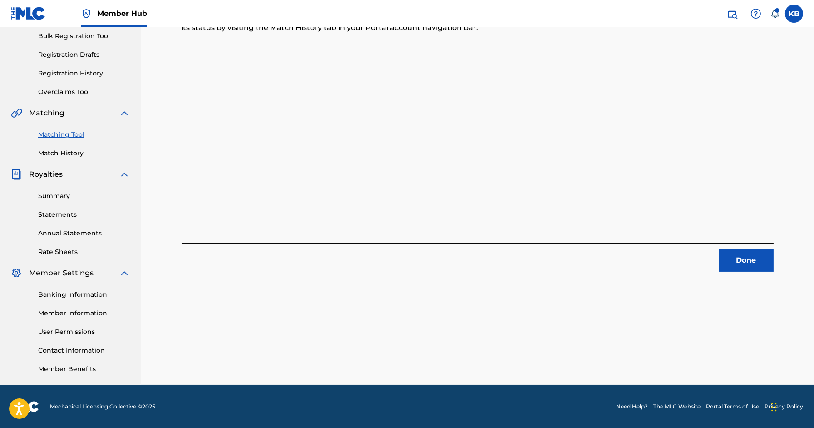
scroll to position [0, 0]
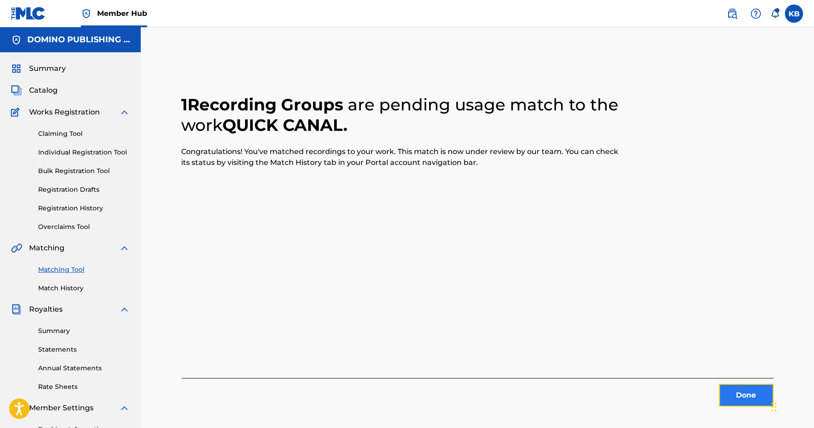
click at [733, 404] on button "Done" at bounding box center [746, 395] width 54 height 23
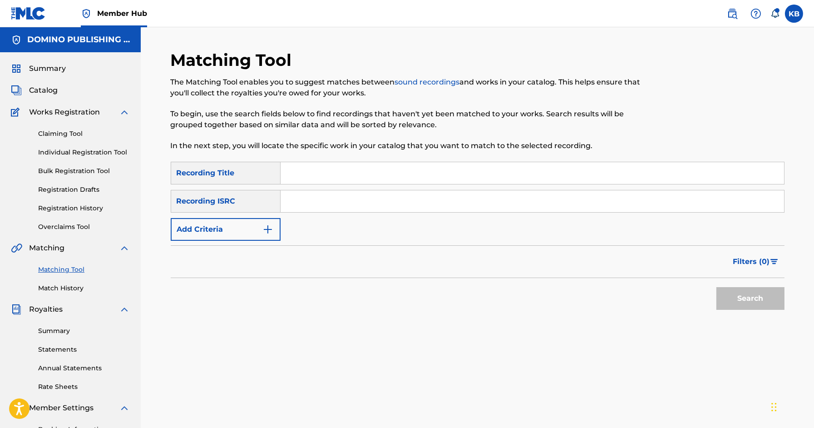
click at [497, 170] on input "Search Form" at bounding box center [533, 173] width 504 height 22
paste input "STACKING CHAIRS (CAMERON)"
type input "STACKING CHAIRS"
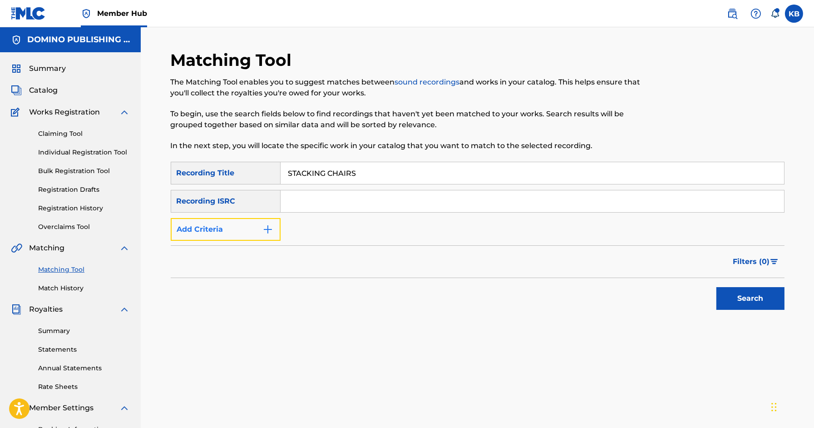
click at [210, 229] on button "Add Criteria" at bounding box center [226, 229] width 110 height 23
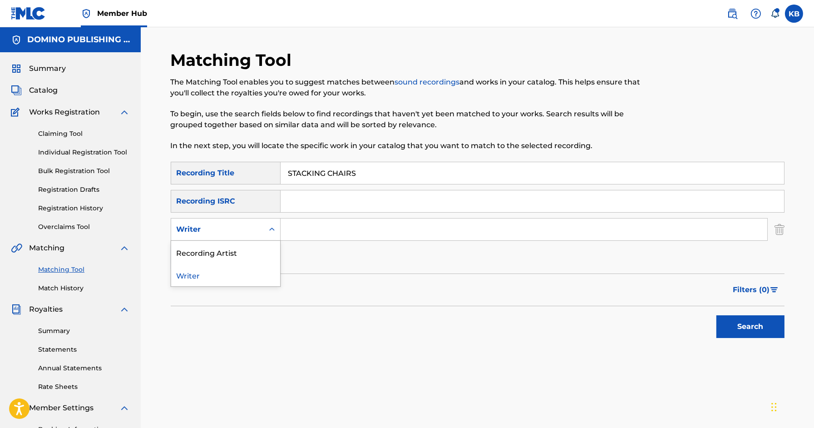
click at [210, 229] on div "Writer" at bounding box center [218, 229] width 82 height 11
click at [210, 260] on div "Recording Artist" at bounding box center [225, 252] width 109 height 23
click at [307, 234] on input "Search Form" at bounding box center [524, 229] width 487 height 22
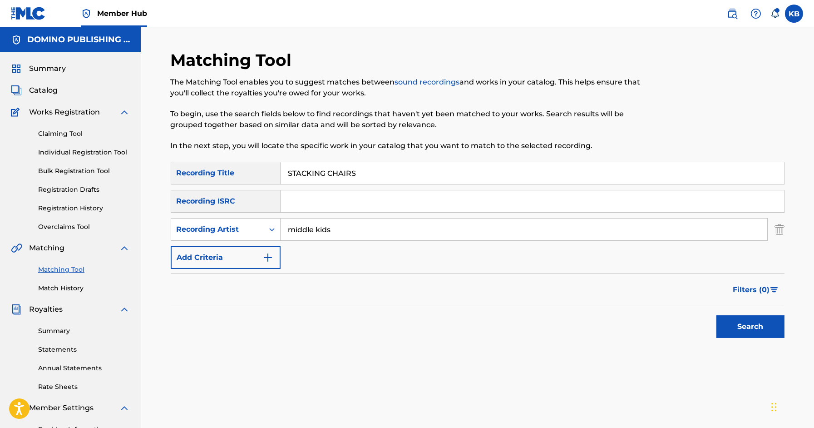
type input "middle kids"
click at [717, 315] on button "Search" at bounding box center [751, 326] width 68 height 23
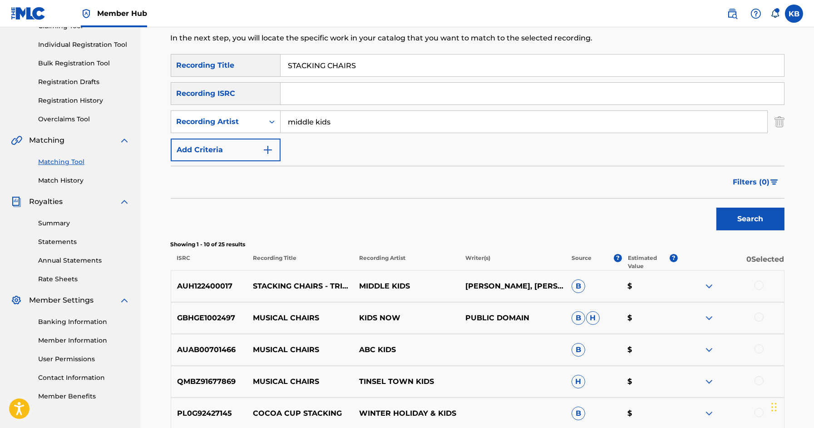
scroll to position [114, 0]
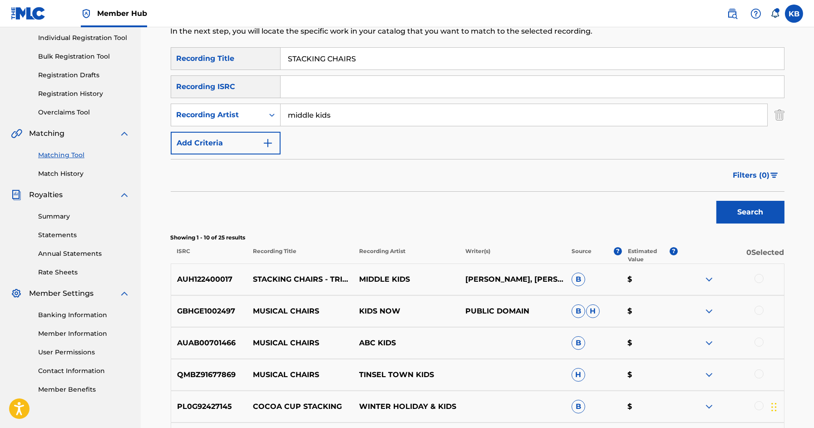
click at [758, 279] on div at bounding box center [759, 278] width 9 height 9
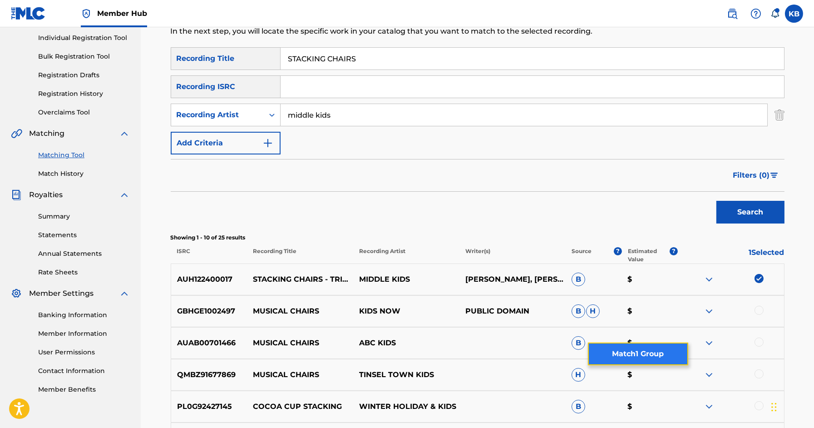
click at [661, 352] on button "Match 1 Group" at bounding box center [638, 353] width 100 height 23
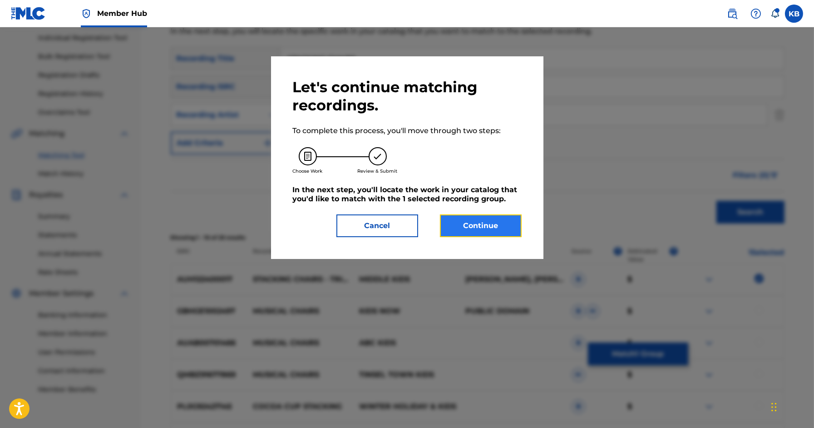
click at [474, 224] on button "Continue" at bounding box center [481, 225] width 82 height 23
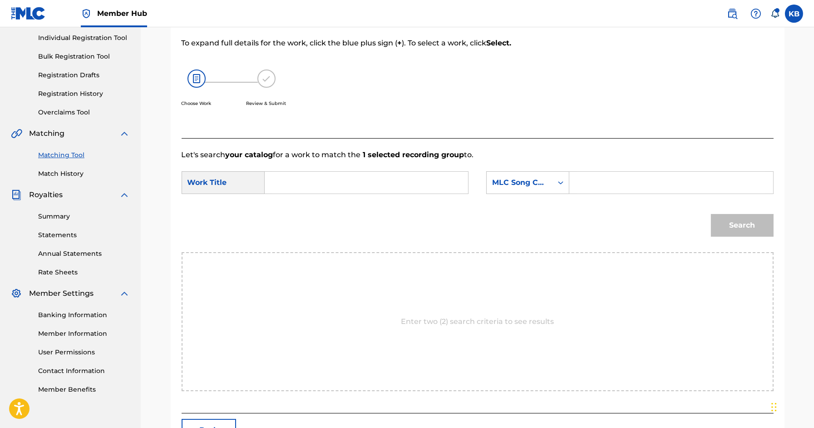
click at [407, 188] on input "Search Form" at bounding box center [366, 183] width 188 height 22
paste input "STACKING CHAIRS (CAMERON)"
type input "STACKING CHAIRS"
click at [500, 184] on div "MLC Song Code" at bounding box center [519, 182] width 55 height 11
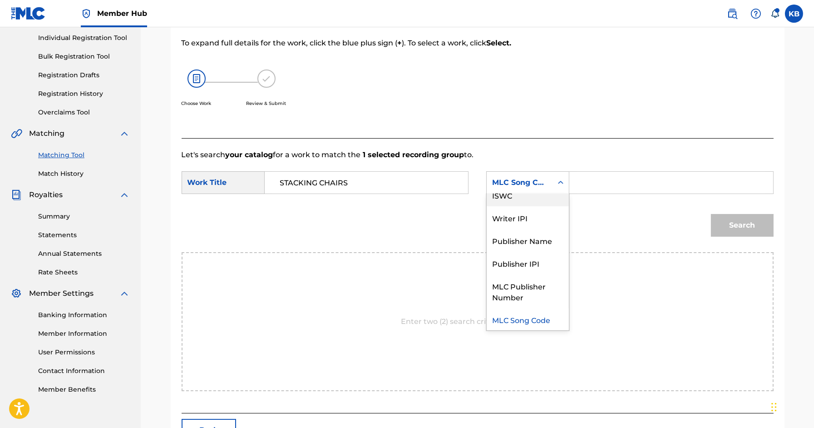
scroll to position [0, 0]
click at [505, 203] on div "Writer Name" at bounding box center [528, 205] width 82 height 23
click at [607, 188] on input "Search Form" at bounding box center [671, 183] width 188 height 22
paste input "STACKING CHAIRS (CAMERON)"
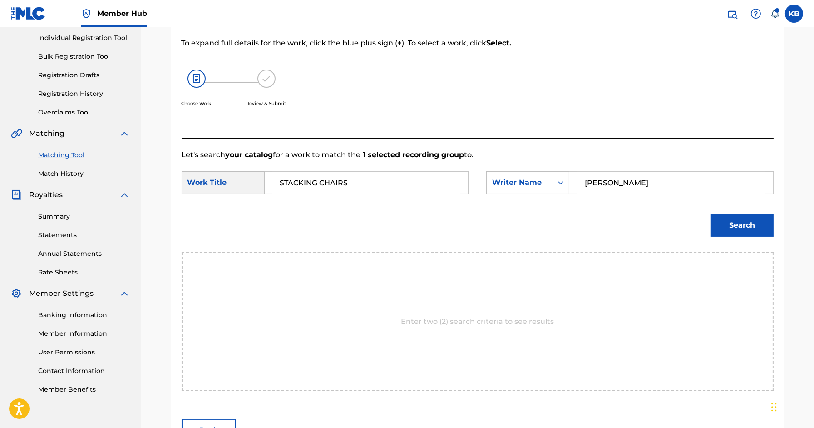
type input "CAMERON"
click at [711, 214] on button "Search" at bounding box center [742, 225] width 63 height 23
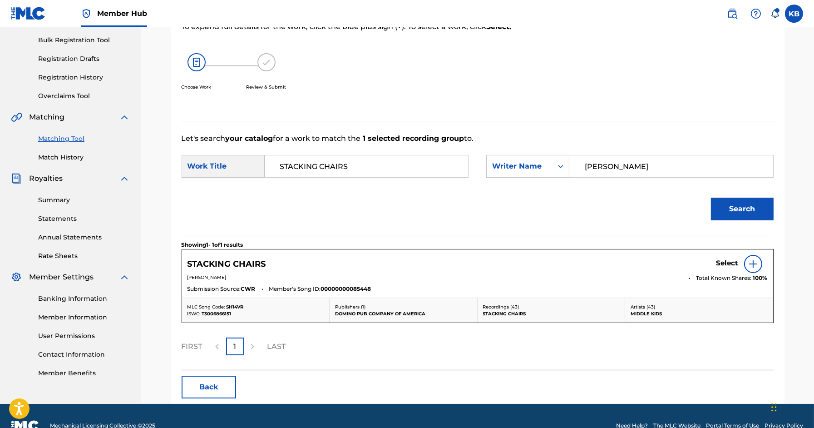
scroll to position [133, 0]
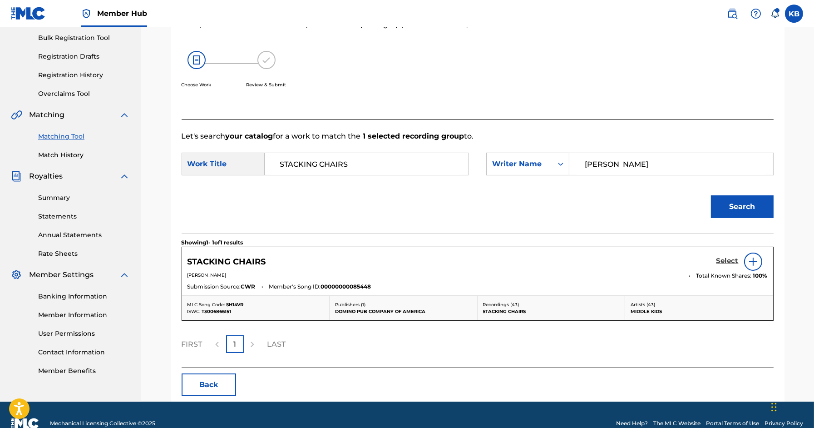
click at [724, 263] on h5 "Select" at bounding box center [728, 261] width 22 height 9
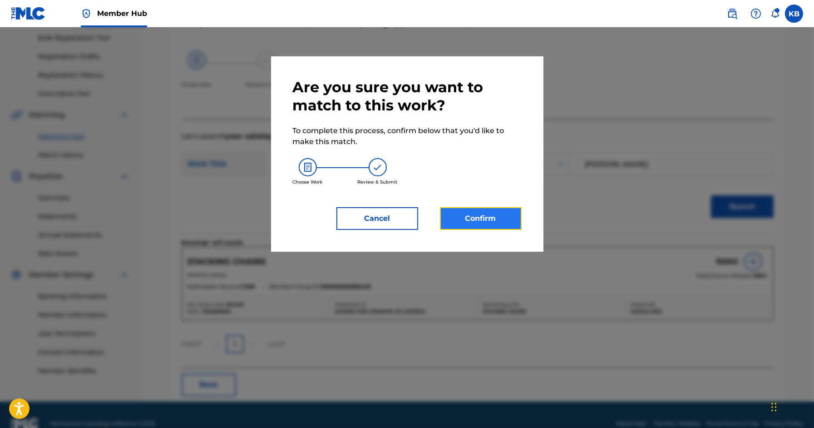
click at [490, 223] on button "Confirm" at bounding box center [481, 218] width 82 height 23
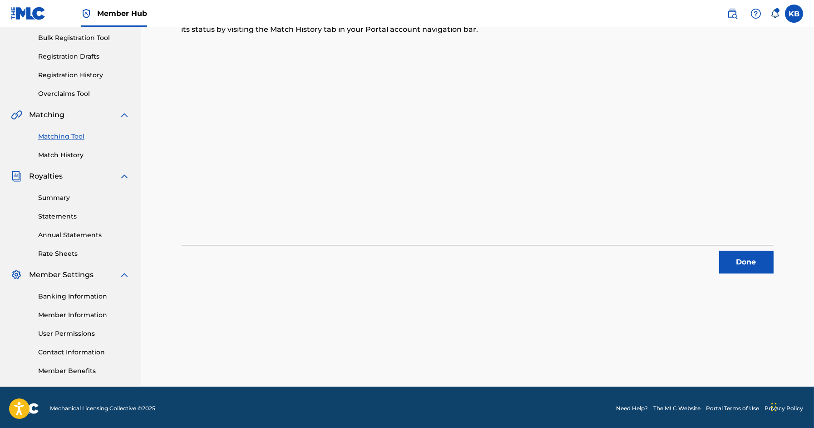
scroll to position [0, 0]
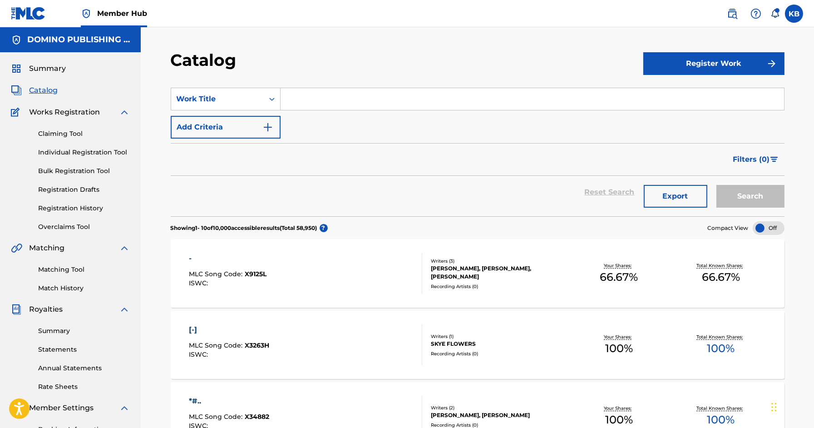
click at [385, 99] on input "Search Form" at bounding box center [533, 99] width 504 height 22
paste input "BLACK ELISE ([PERSON_NAME])"
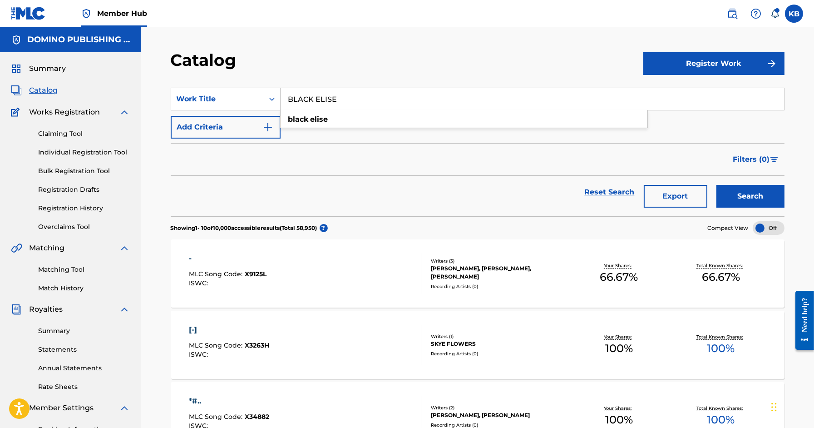
type input "BLACK ELISE"
click at [717, 185] on button "Search" at bounding box center [751, 196] width 68 height 23
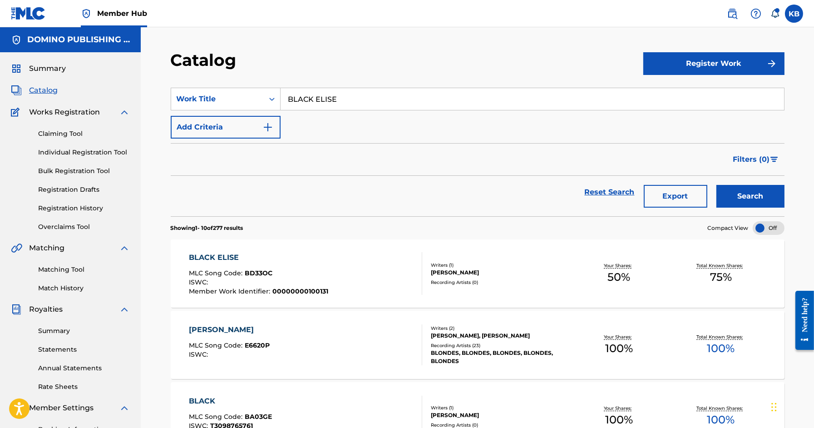
click at [385, 260] on div "BLACK ELISE MLC Song Code : BD33OC ISWC : Member Work Identifier : 000000001001…" at bounding box center [305, 273] width 233 height 43
